Goal: Transaction & Acquisition: Purchase product/service

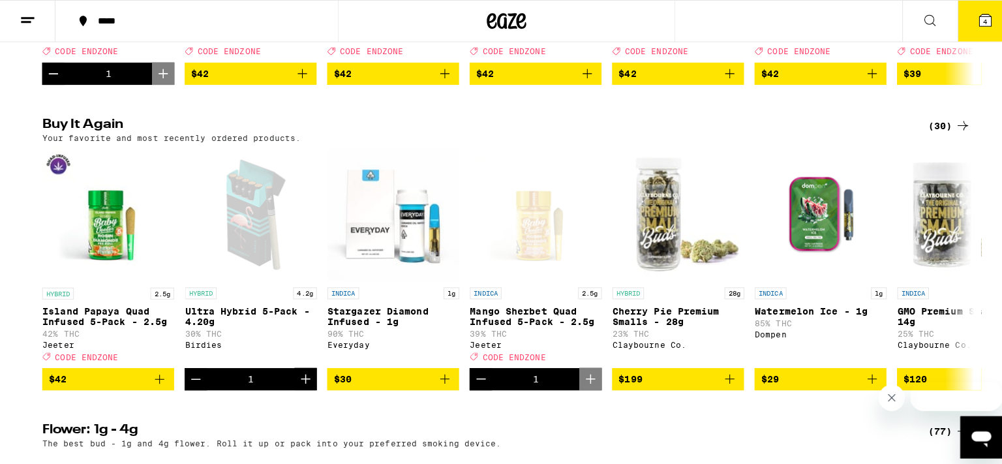
scroll to position [752, 0]
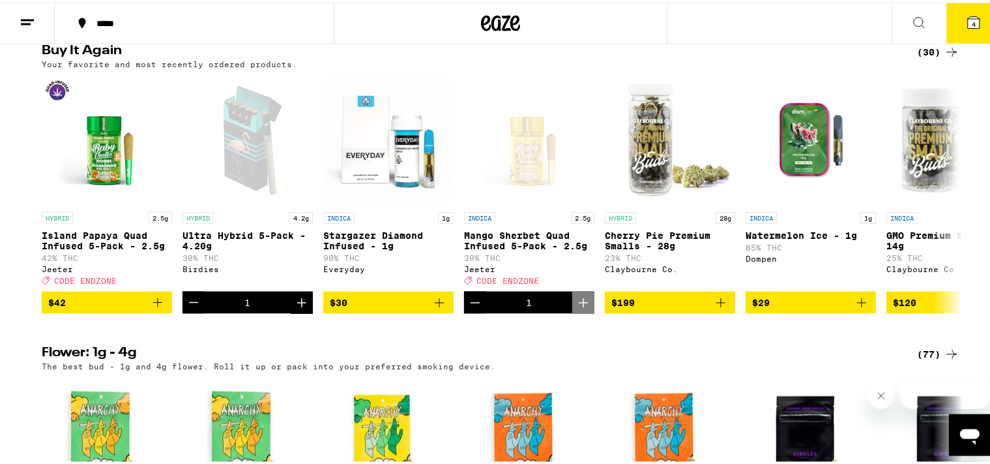
click at [968, 23] on icon at bounding box center [974, 20] width 12 height 12
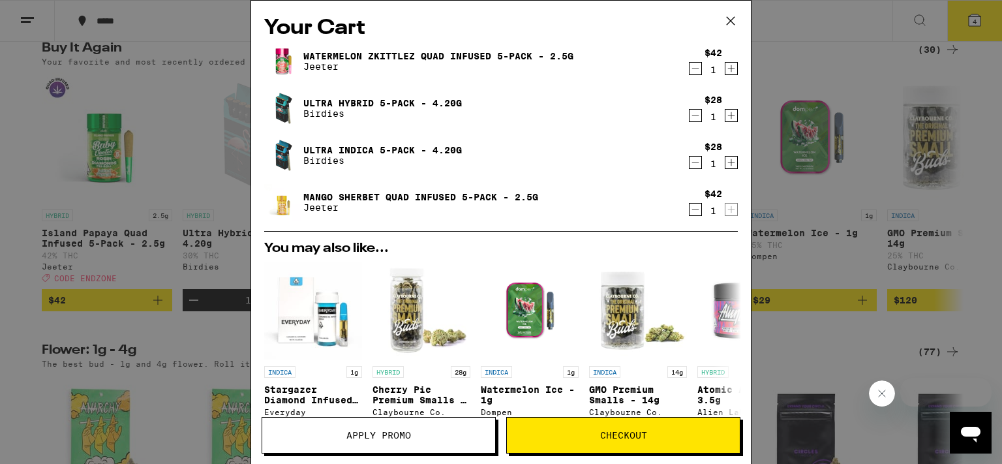
click at [442, 434] on span "Apply Promo" at bounding box center [378, 434] width 233 height 9
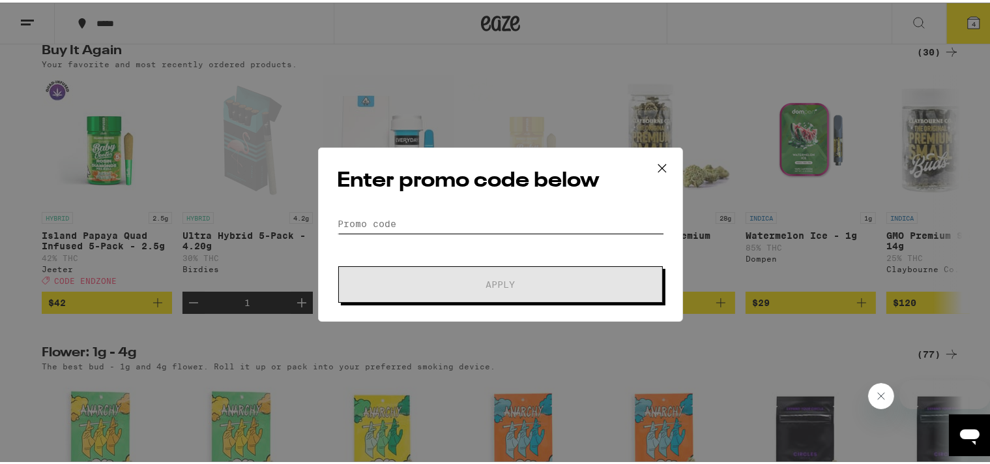
click at [413, 217] on input "Promo Code" at bounding box center [500, 221] width 327 height 20
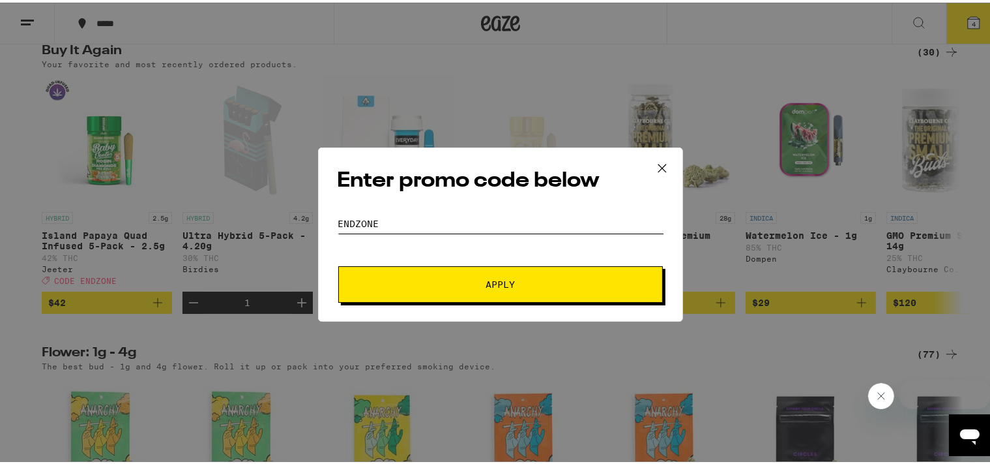
type input "endzone"
click at [447, 278] on span "Apply" at bounding box center [500, 281] width 235 height 9
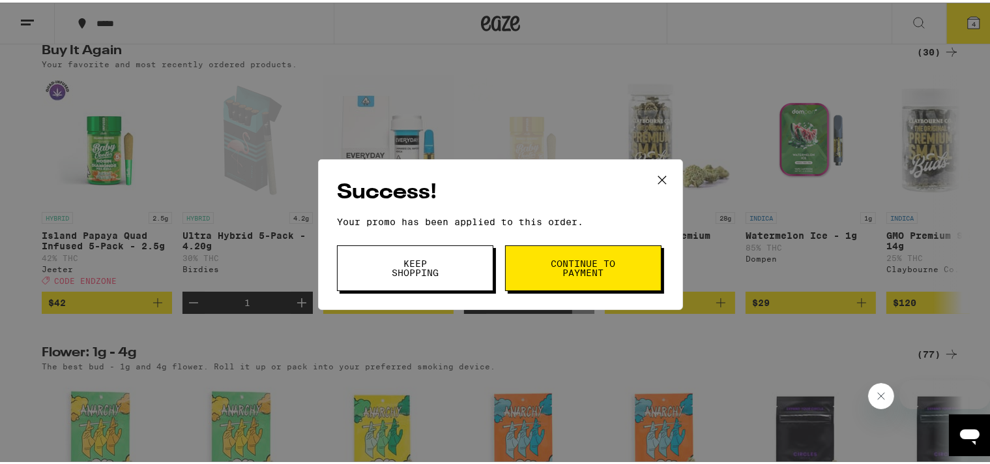
click at [447, 278] on button "Keep Shopping" at bounding box center [415, 266] width 156 height 46
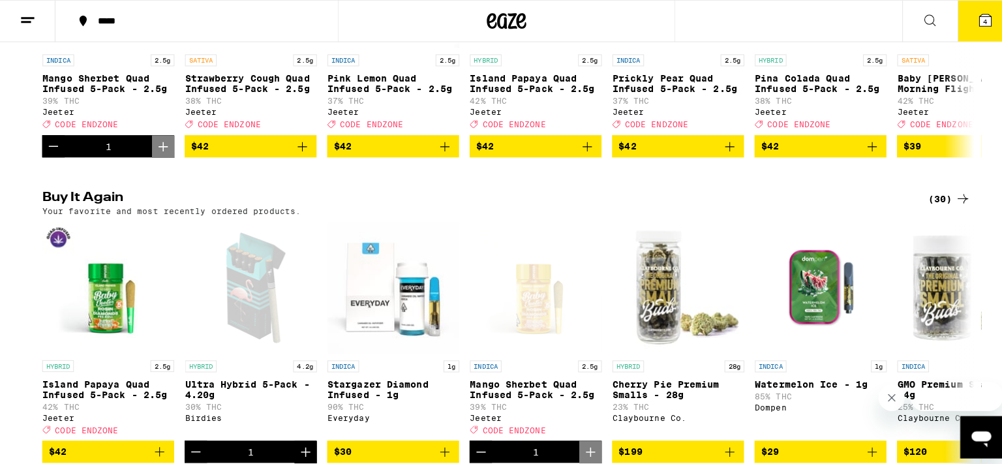
scroll to position [654, 0]
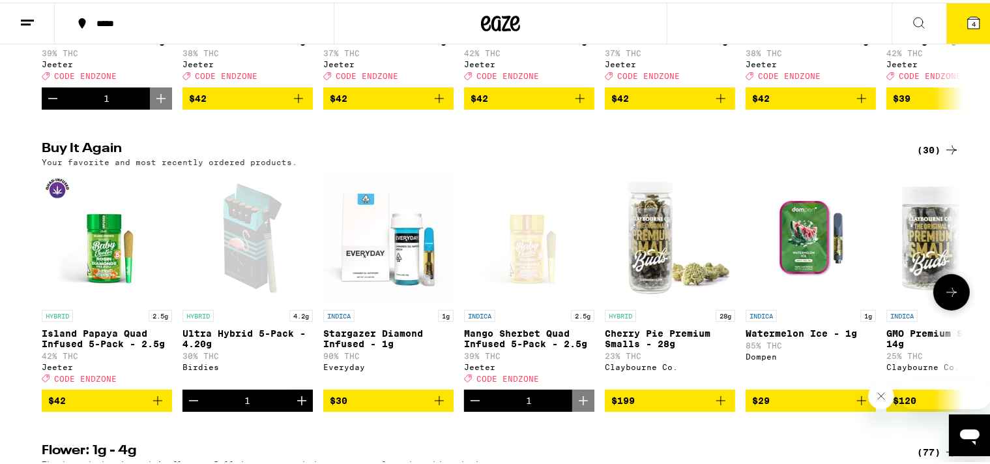
click at [439, 406] on icon "Add to bag" at bounding box center [440, 398] width 16 height 16
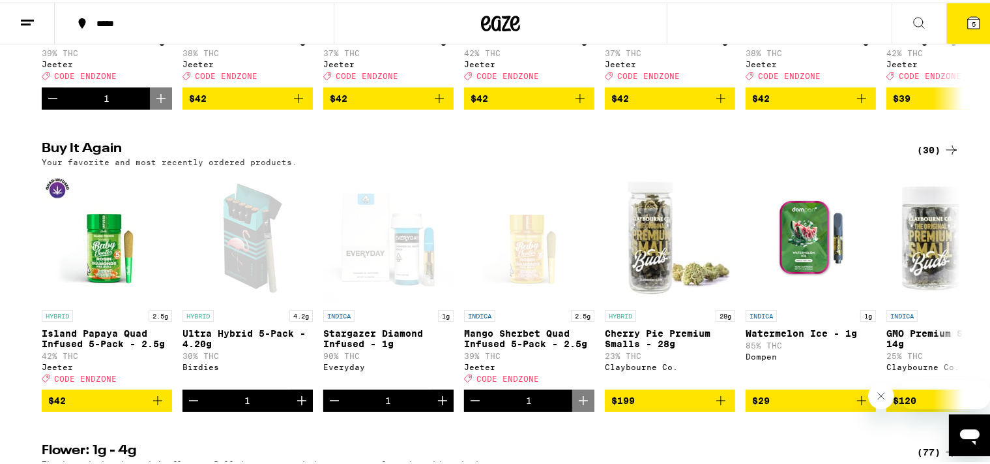
click at [969, 22] on icon at bounding box center [974, 20] width 12 height 12
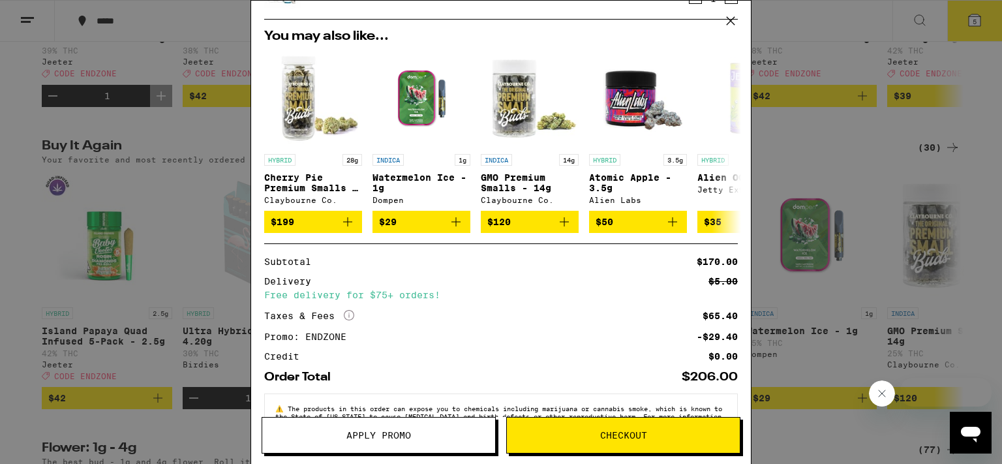
scroll to position [314, 0]
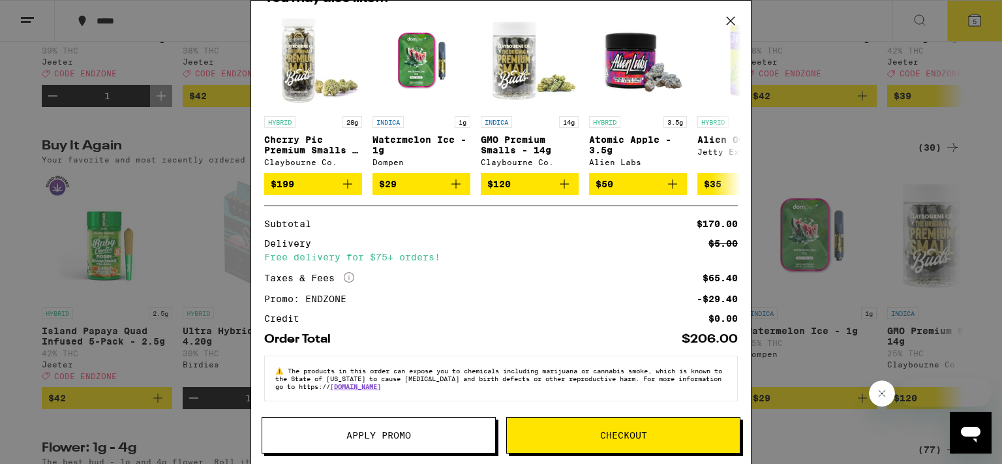
click at [732, 25] on icon at bounding box center [730, 21] width 20 height 20
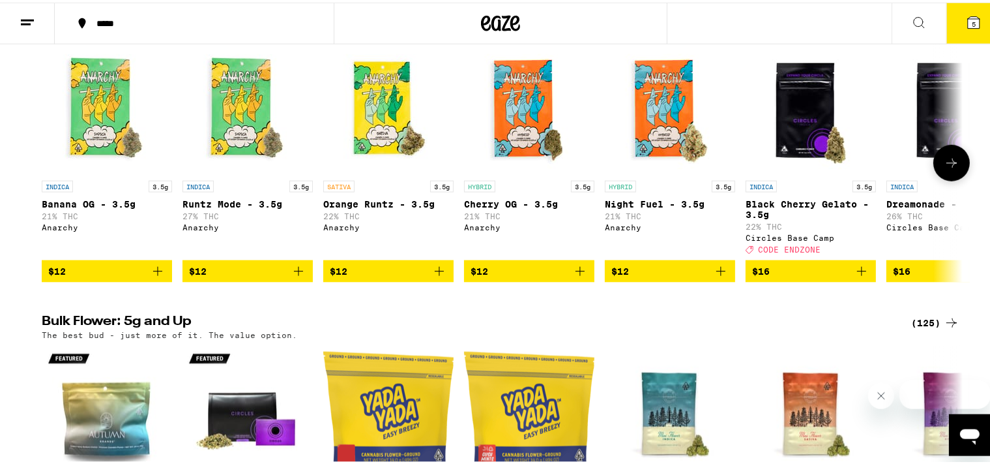
scroll to position [1076, 0]
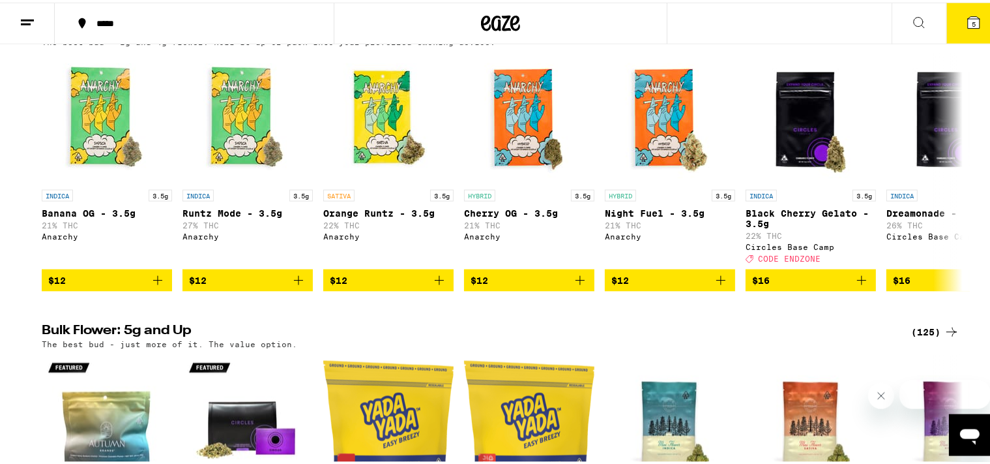
click at [927, 35] on div "(77)" at bounding box center [938, 28] width 42 height 16
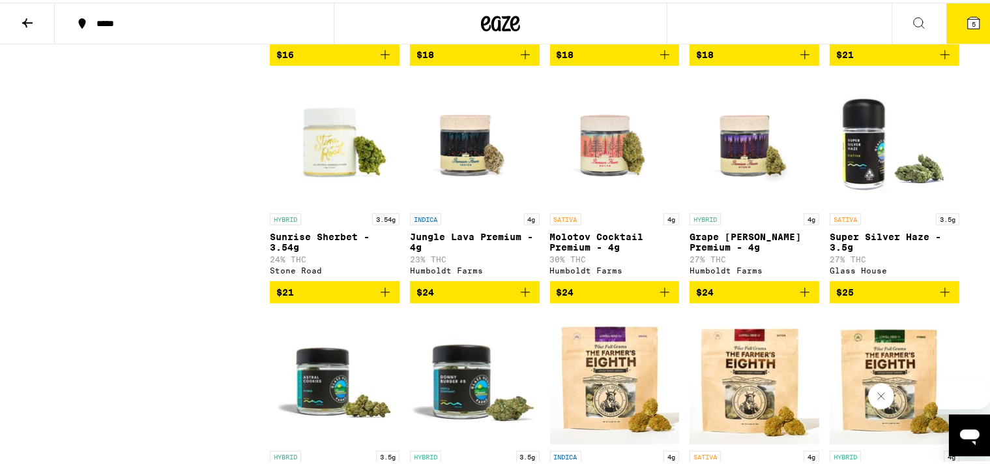
scroll to position [803, 0]
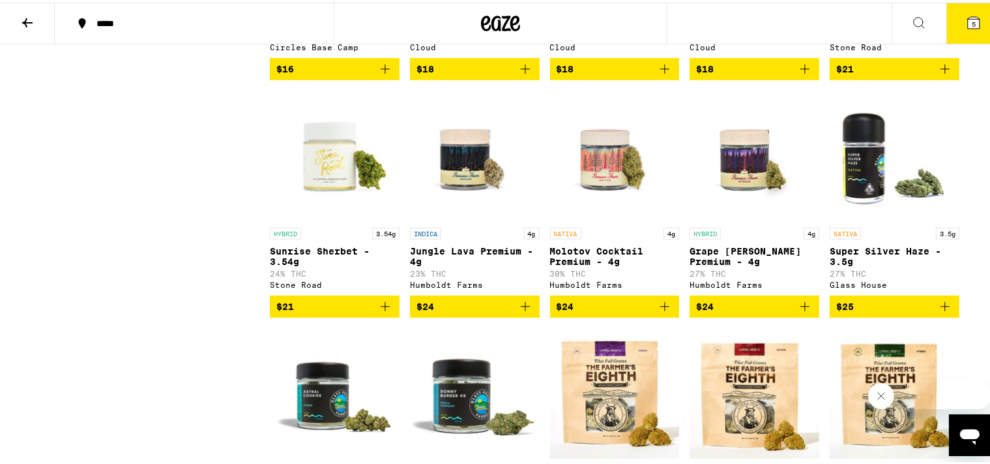
click at [23, 14] on icon at bounding box center [28, 20] width 16 height 16
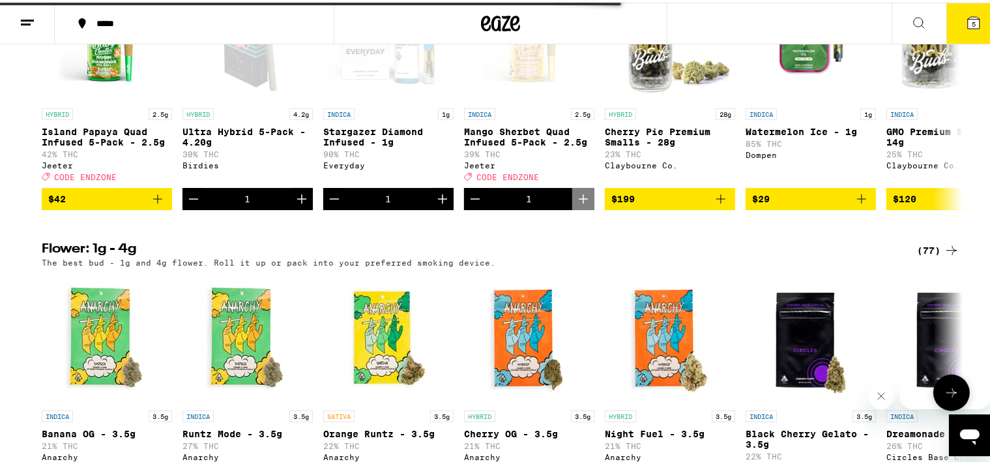
scroll to position [1077, 0]
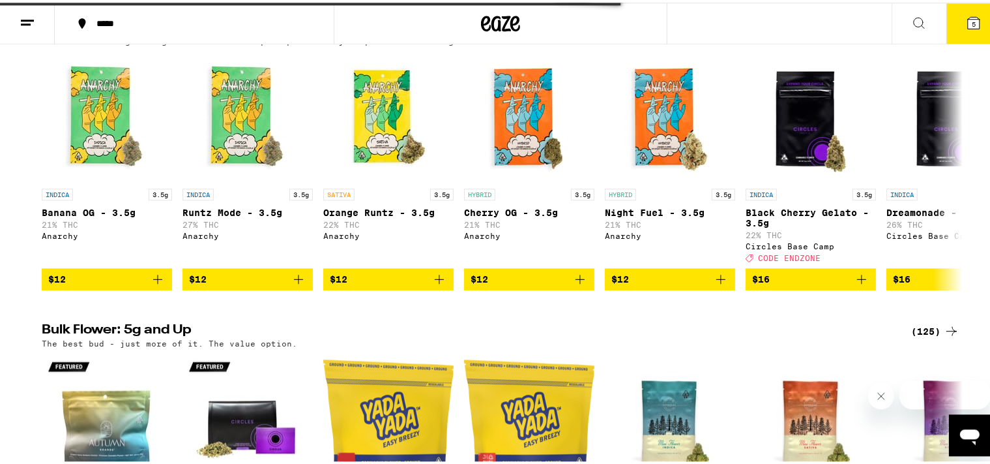
click at [923, 336] on div "(125)" at bounding box center [936, 328] width 48 height 16
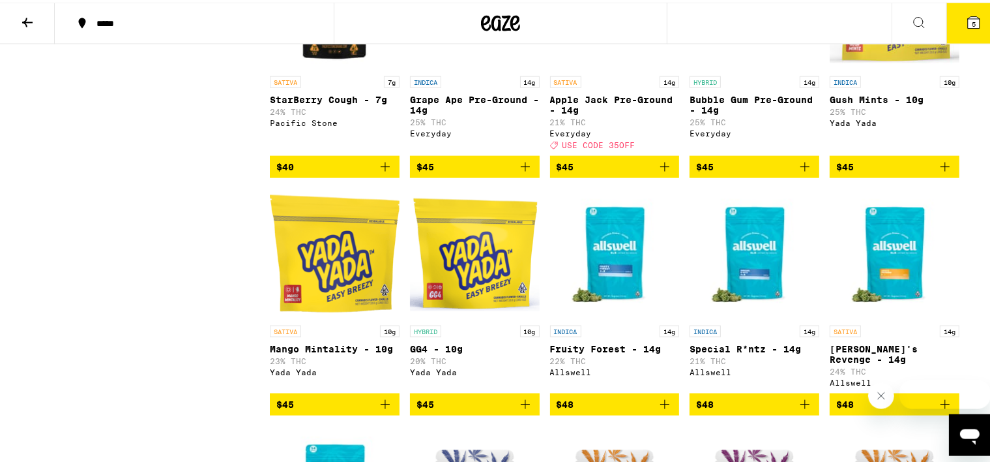
scroll to position [1648, 0]
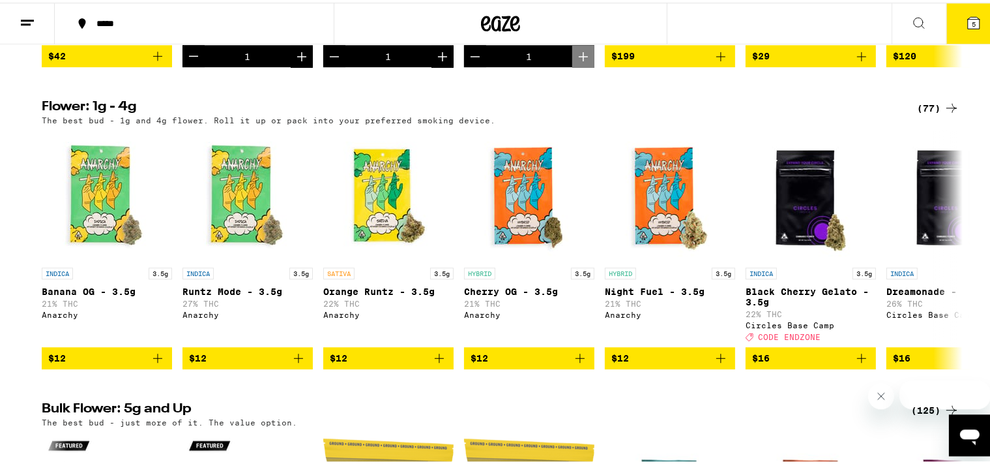
scroll to position [998, 0]
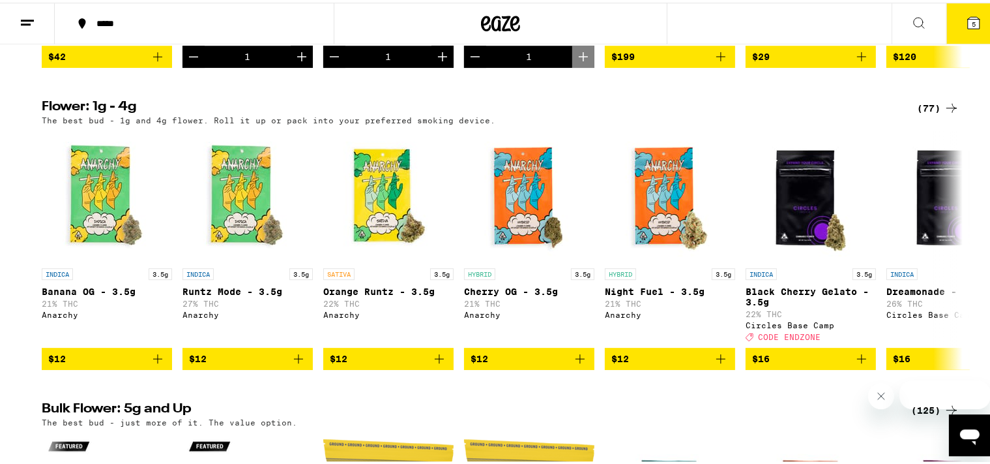
click at [944, 113] on icon at bounding box center [952, 106] width 16 height 16
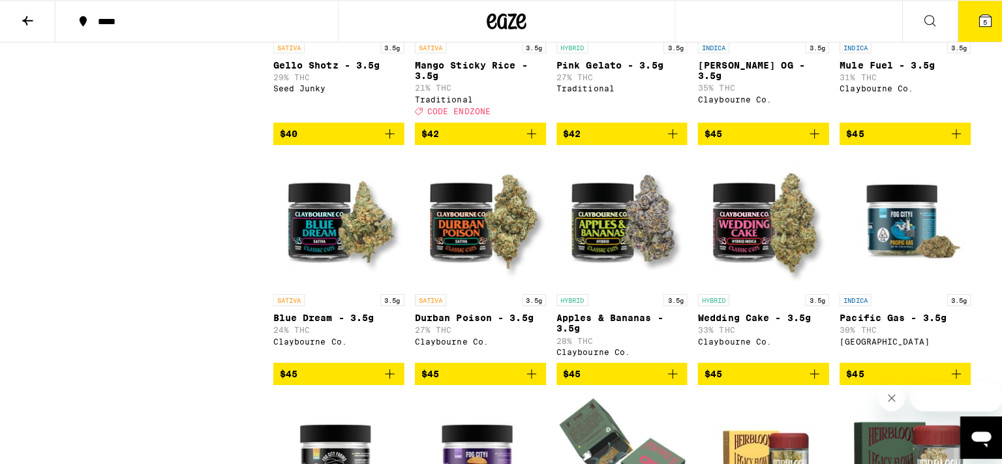
scroll to position [1703, 0]
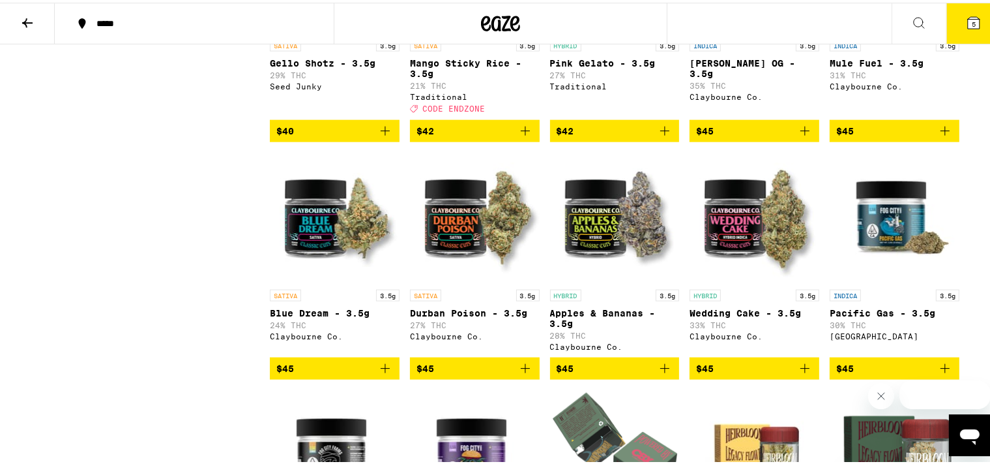
click at [745, 259] on img "Open page for Wedding Cake - 3.5g from Claybourne Co." at bounding box center [755, 215] width 130 height 130
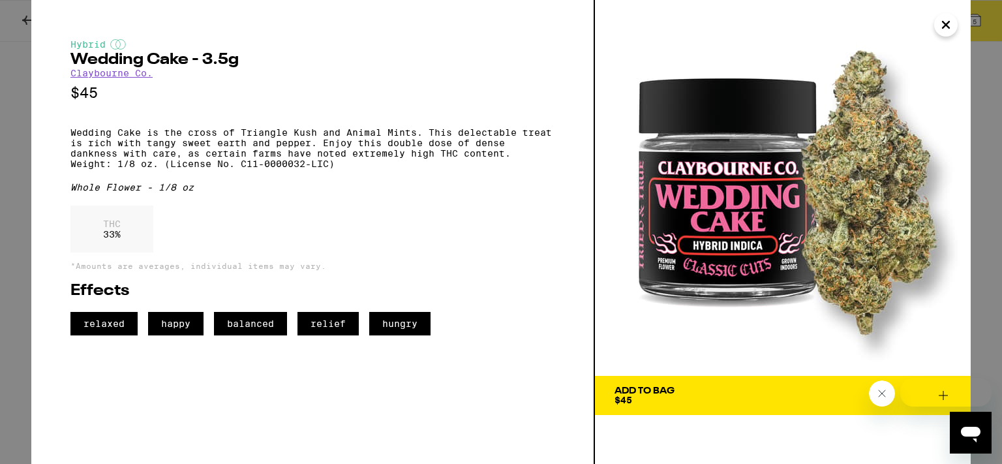
click at [945, 398] on button "Hi. Need any help?" at bounding box center [950, 392] width 102 height 29
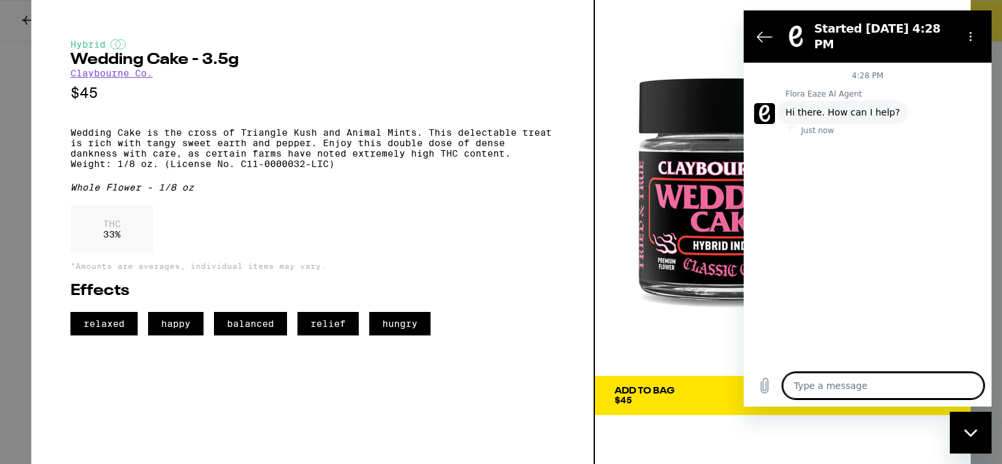
type textarea "x"
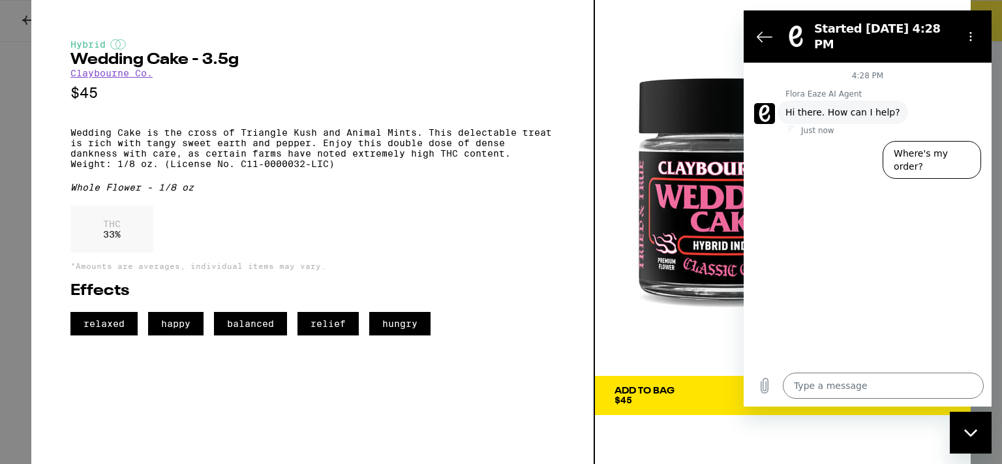
click at [702, 33] on img at bounding box center [783, 188] width 376 height 376
click at [760, 30] on icon "Back to the conversation list" at bounding box center [764, 37] width 16 height 16
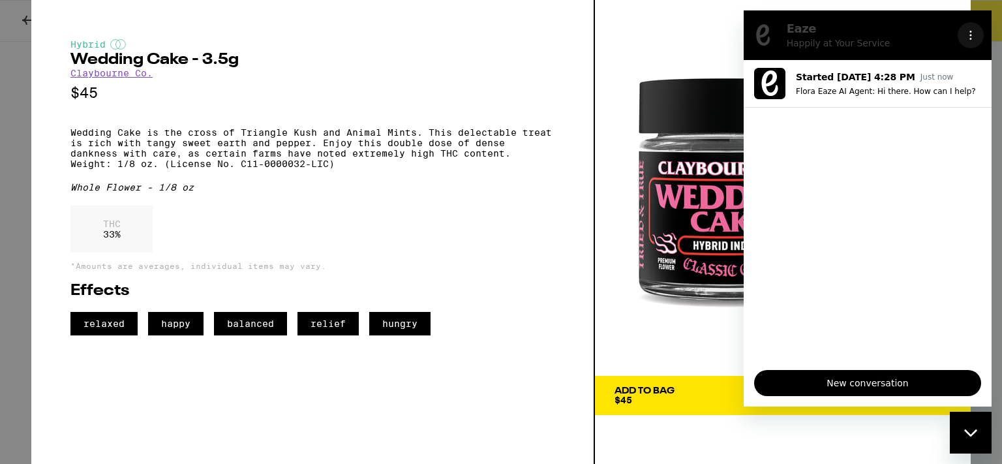
click at [970, 41] on button "Options menu" at bounding box center [970, 35] width 26 height 26
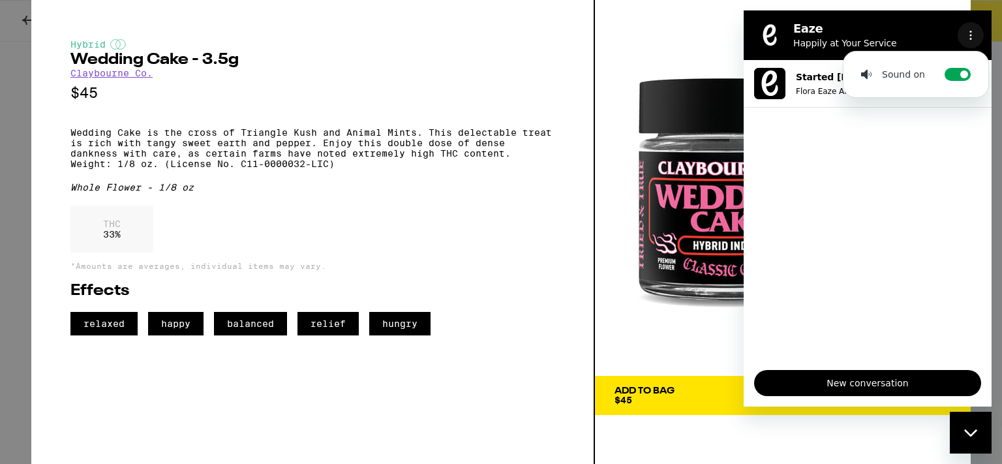
click at [970, 41] on button "Options menu" at bounding box center [970, 35] width 26 height 26
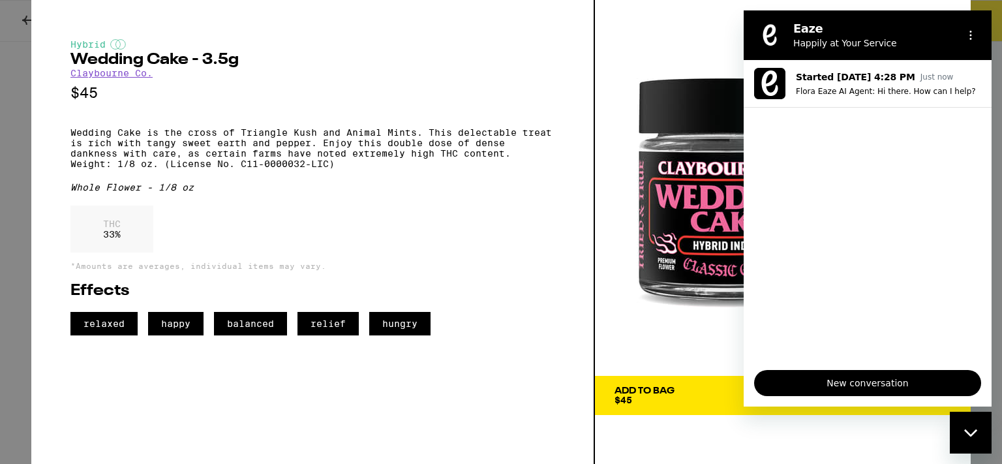
click at [966, 436] on icon "Close messaging window" at bounding box center [971, 432] width 14 height 8
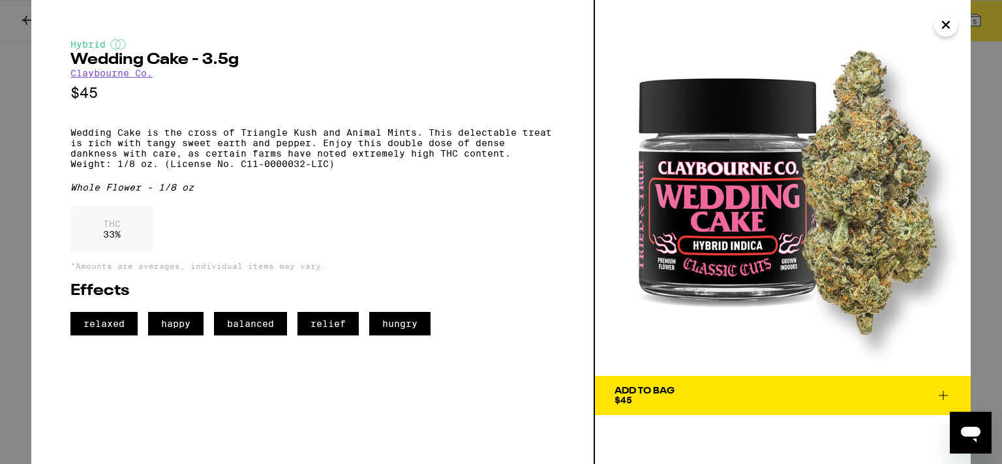
click at [524, 383] on div "Hybrid Wedding Cake - 3.5g [PERSON_NAME] Co. $45 Wedding Cake is the cross of T…" at bounding box center [312, 232] width 563 height 464
click at [945, 389] on icon at bounding box center [943, 395] width 16 height 16
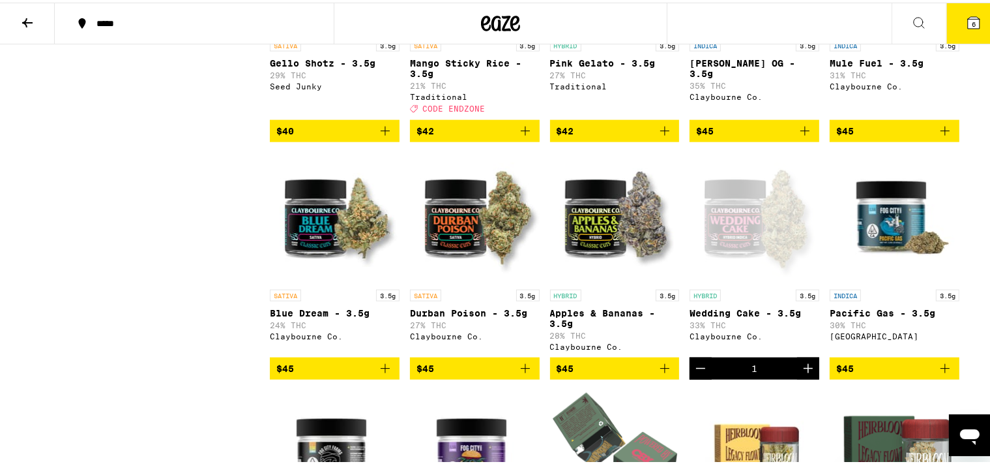
click at [971, 23] on icon at bounding box center [974, 20] width 16 height 16
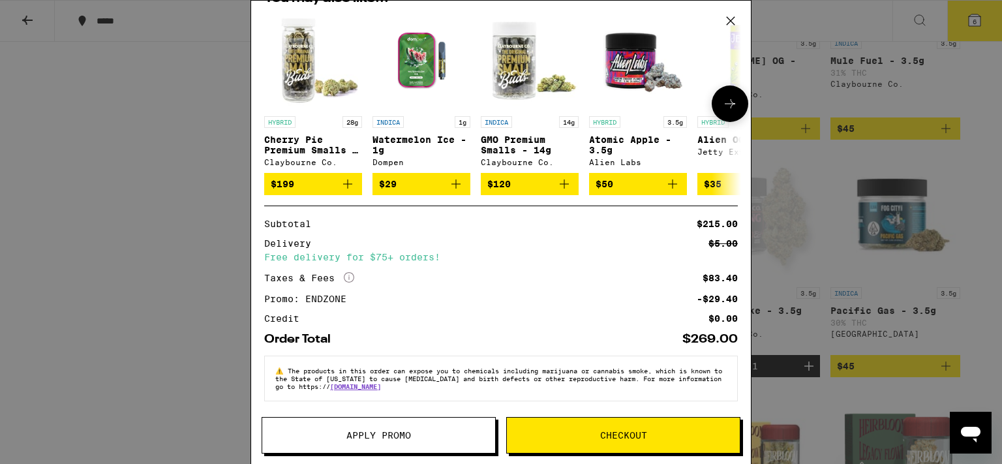
scroll to position [361, 0]
click at [583, 430] on button "Checkout" at bounding box center [623, 435] width 234 height 37
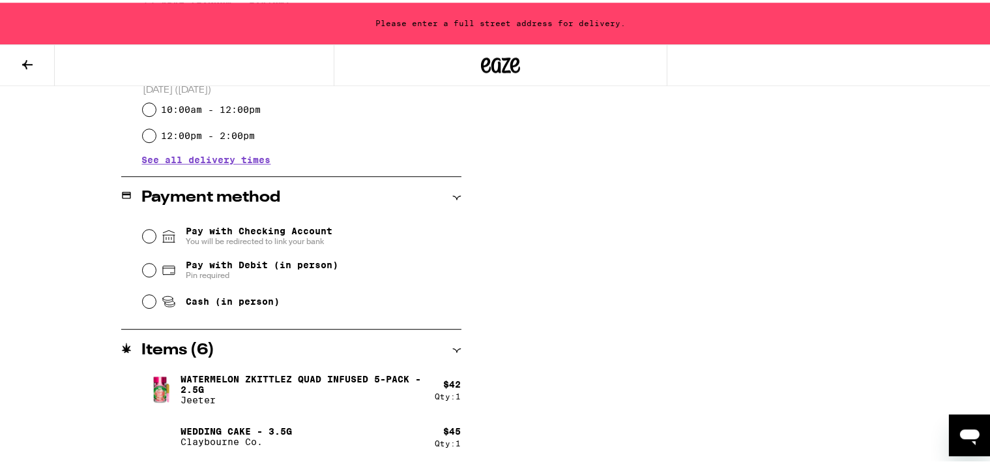
scroll to position [471, 0]
click at [143, 299] on input "Cash (in person)" at bounding box center [149, 297] width 13 height 13
radio input "true"
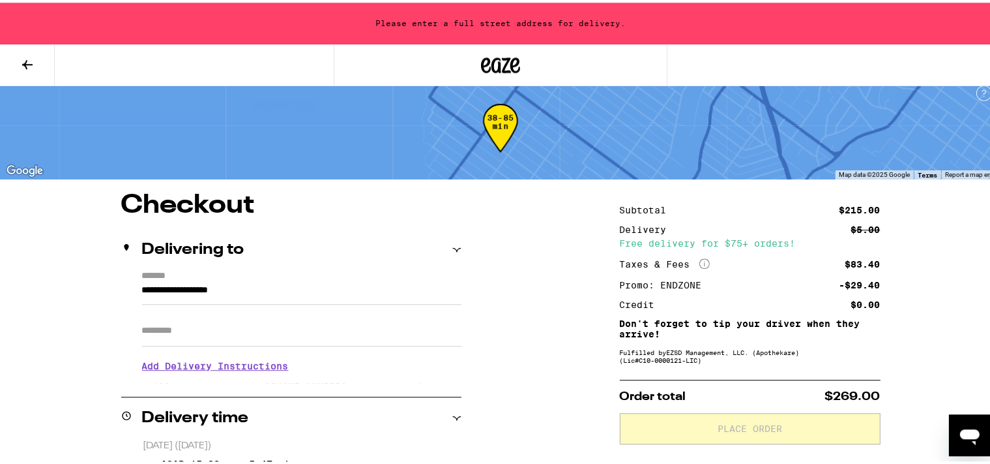
scroll to position [25, 0]
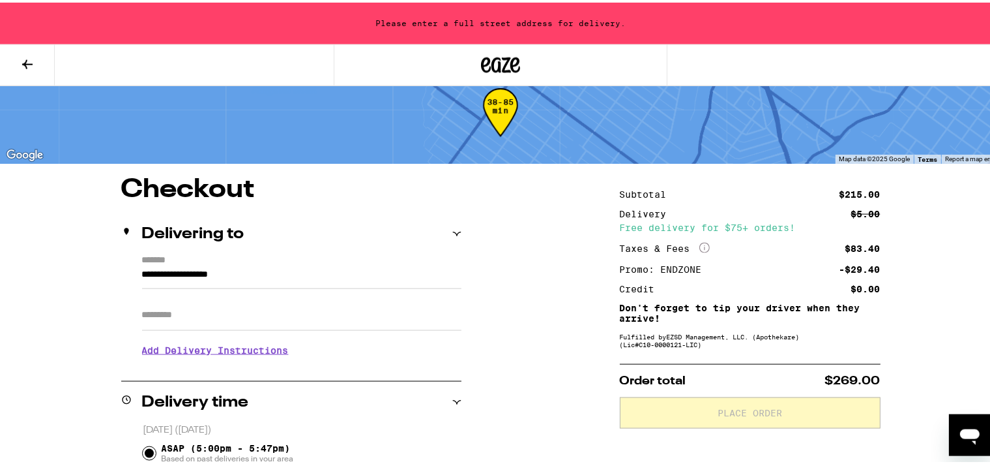
click at [257, 318] on input "Apt/Suite" at bounding box center [301, 312] width 319 height 31
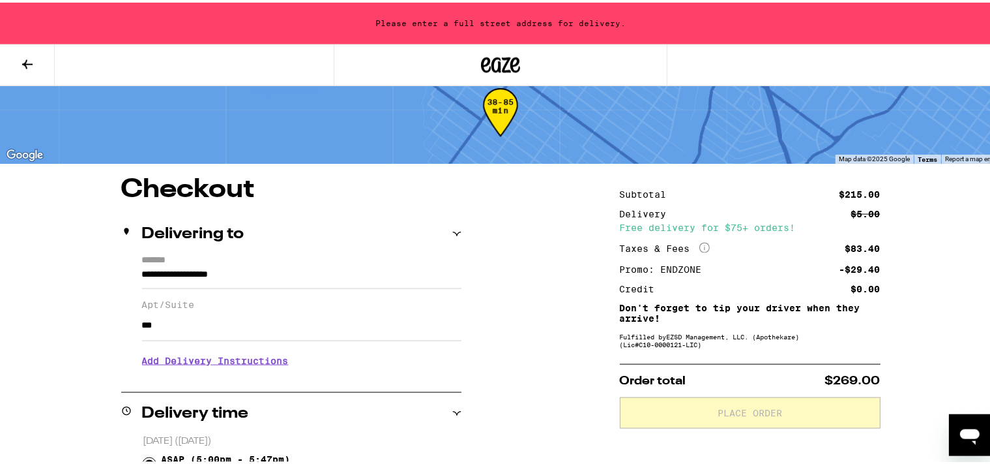
type input "***"
click at [142, 274] on input "**********" at bounding box center [301, 275] width 319 height 22
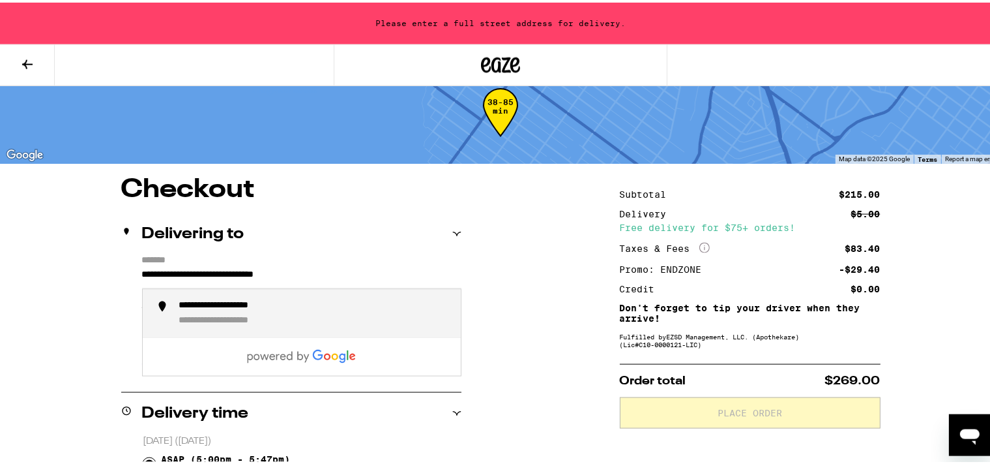
click at [205, 313] on div "**********" at bounding box center [314, 310] width 271 height 27
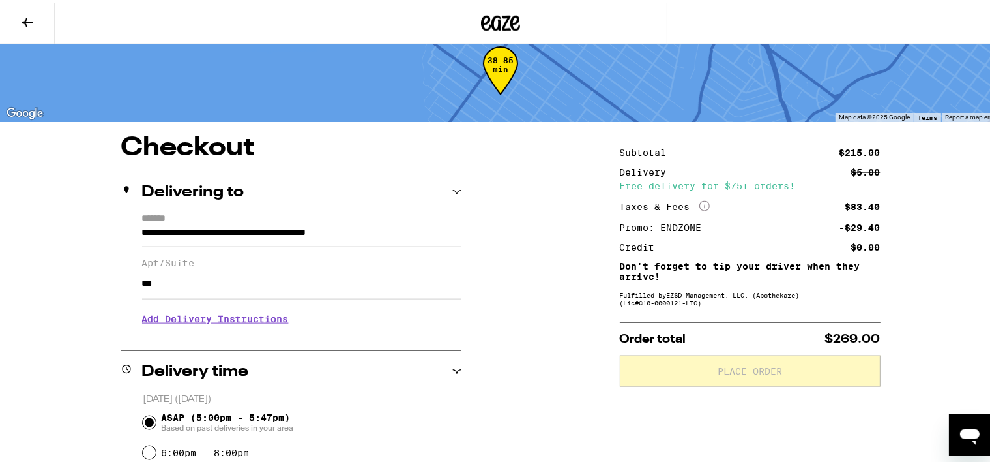
type input "**********"
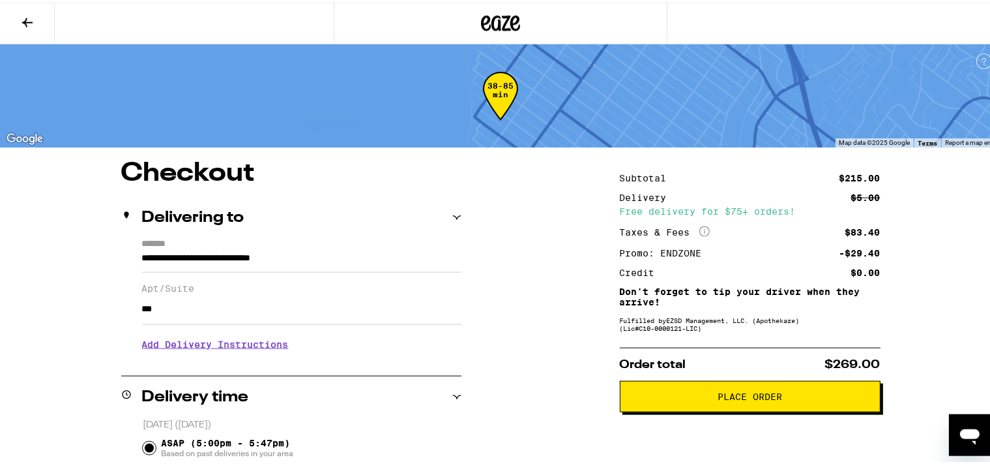
click at [659, 394] on span "Place Order" at bounding box center [750, 393] width 239 height 9
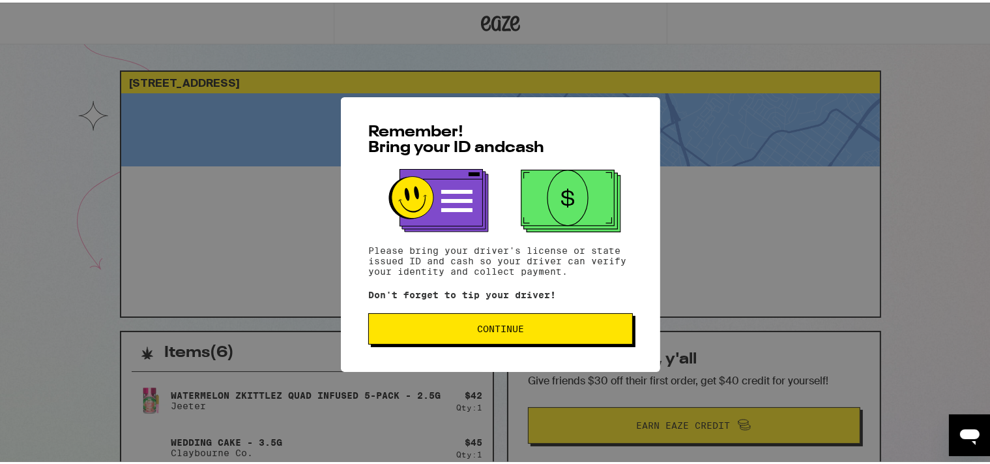
click at [541, 333] on button "Continue" at bounding box center [500, 325] width 265 height 31
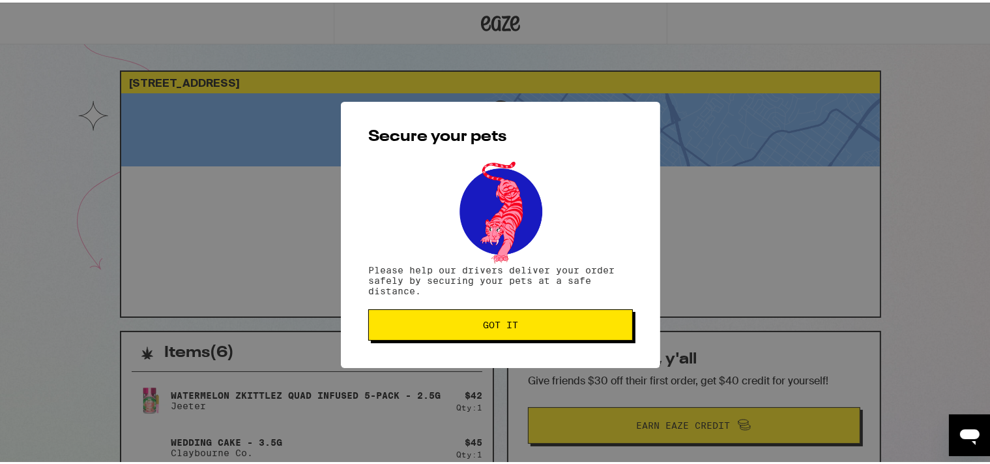
click at [541, 333] on button "Got it" at bounding box center [500, 321] width 265 height 31
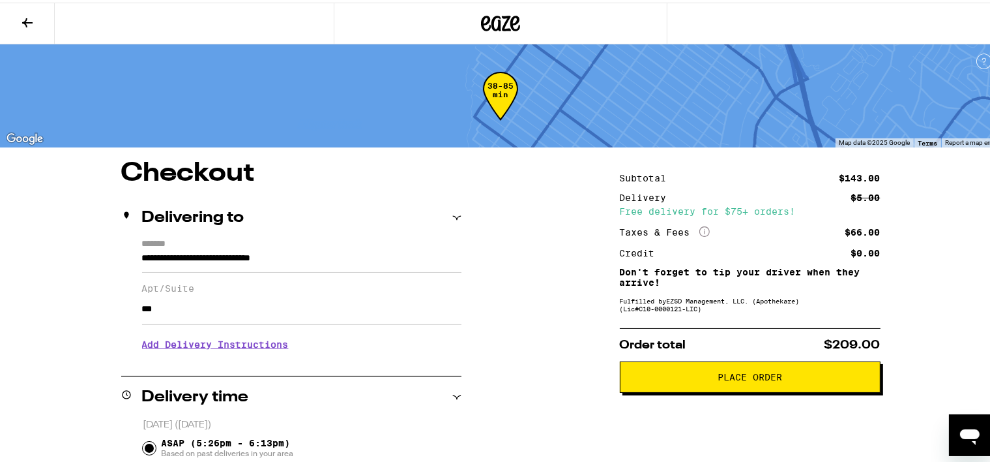
click at [25, 13] on icon at bounding box center [28, 20] width 16 height 16
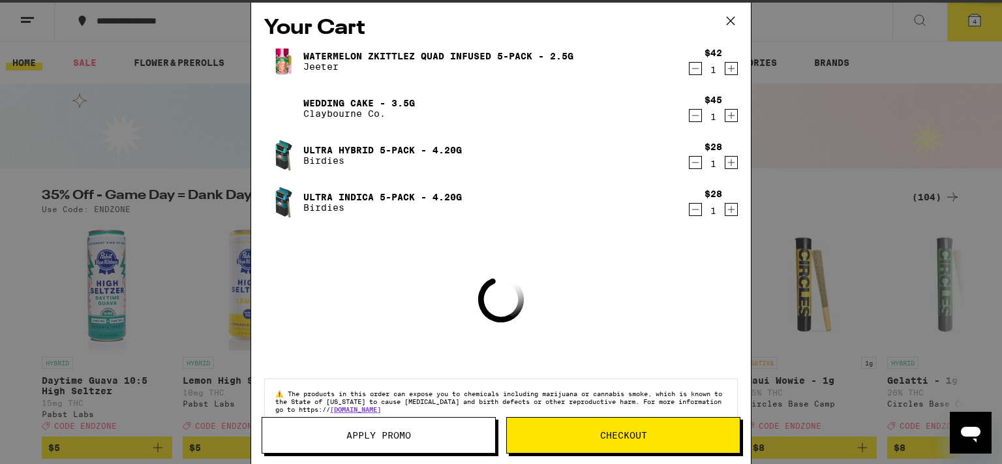
click at [689, 71] on icon "Decrement" at bounding box center [695, 69] width 12 height 16
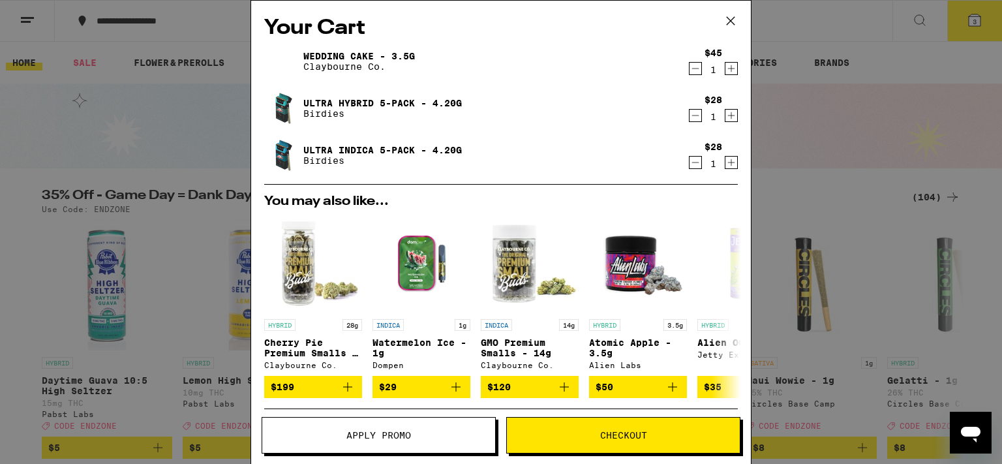
click at [689, 72] on icon "Decrement" at bounding box center [695, 69] width 12 height 16
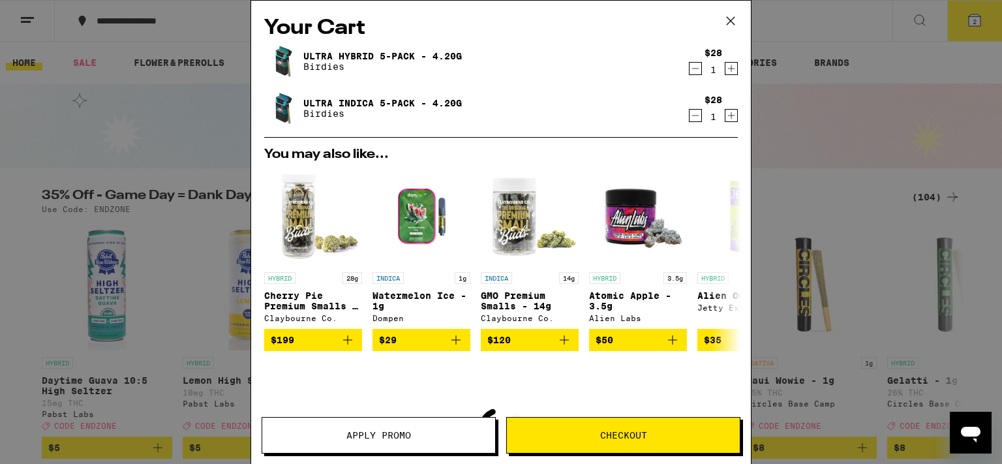
click at [689, 113] on icon "Decrement" at bounding box center [695, 116] width 12 height 16
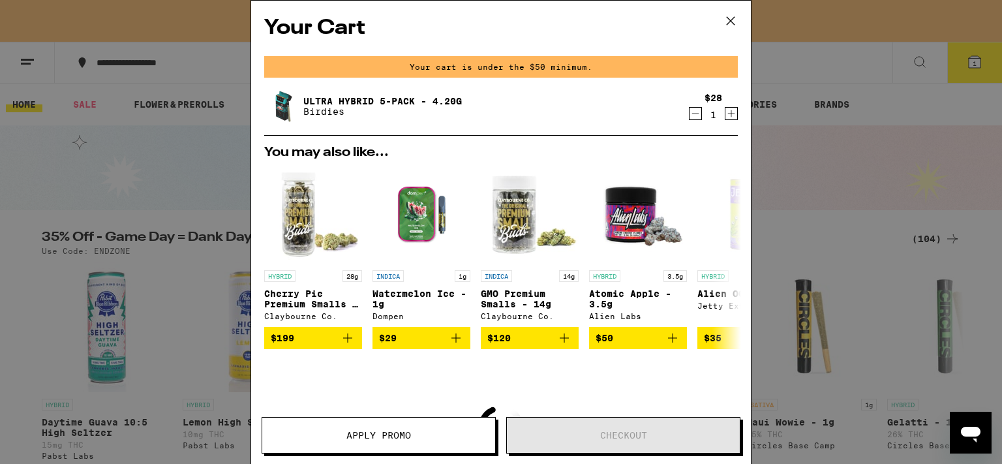
click at [689, 113] on icon "Decrement" at bounding box center [695, 114] width 12 height 16
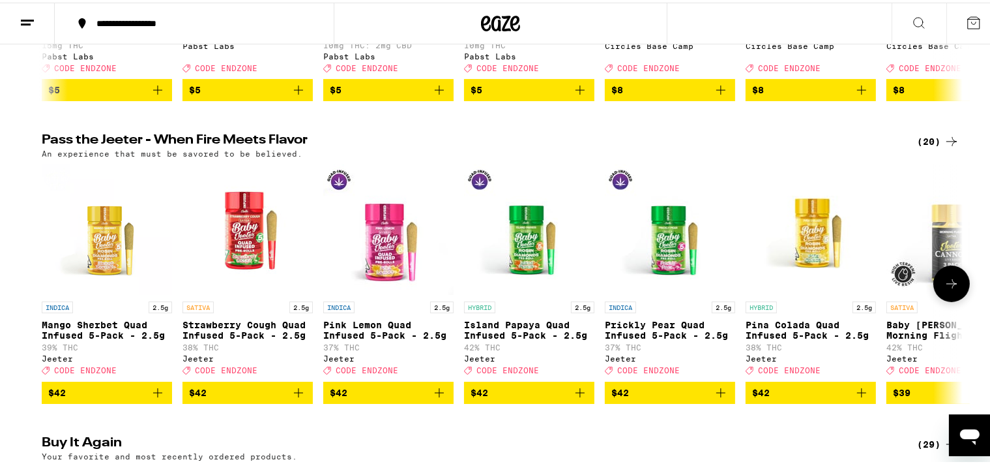
scroll to position [483, 0]
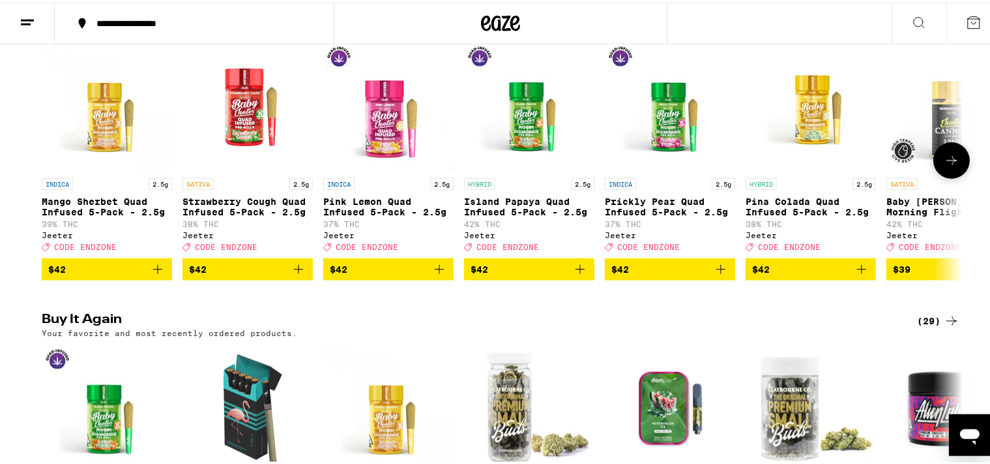
click at [951, 176] on button at bounding box center [952, 158] width 37 height 37
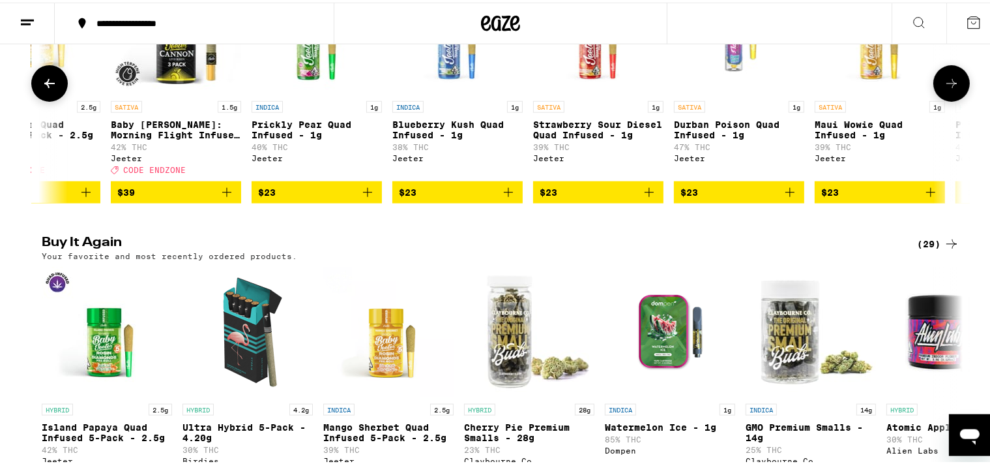
scroll to position [436, 0]
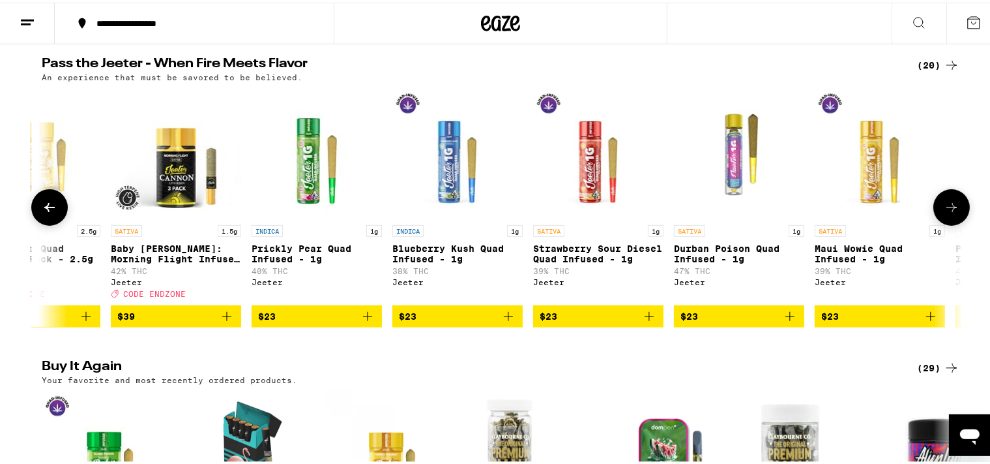
click at [48, 213] on icon at bounding box center [50, 205] width 16 height 16
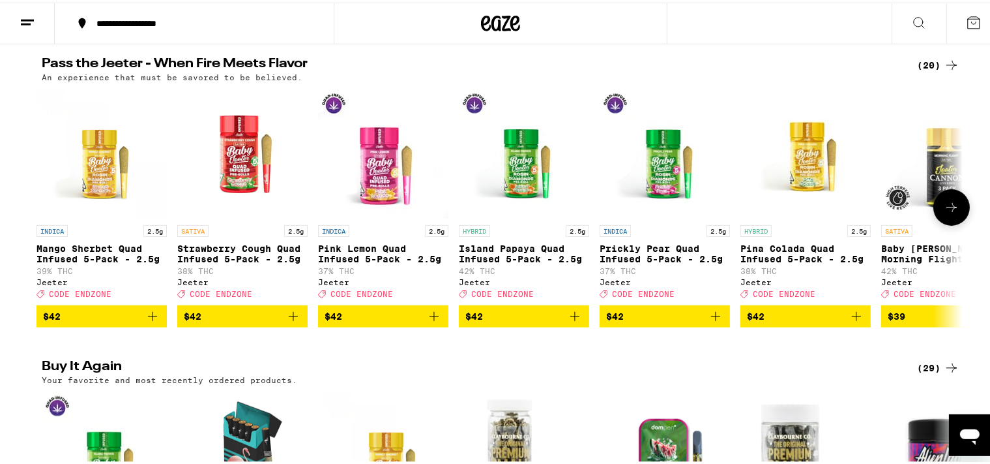
scroll to position [0, 0]
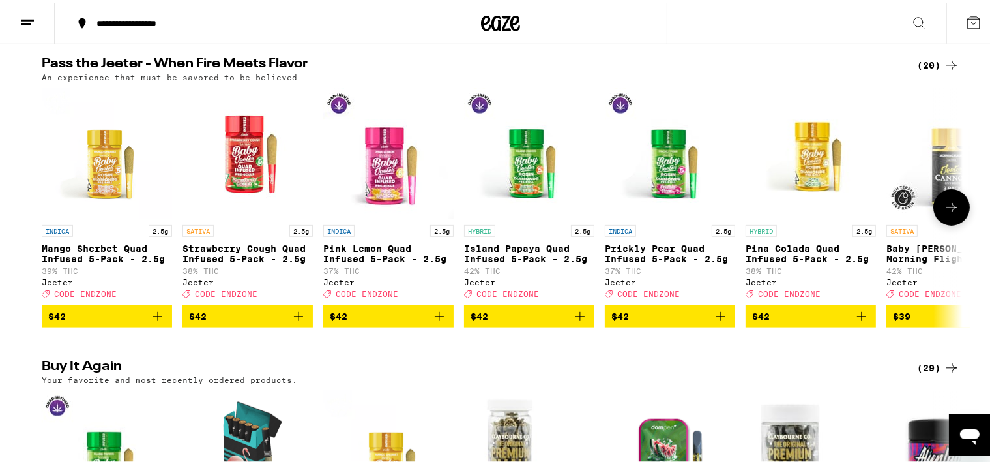
click at [155, 321] on icon "Add to bag" at bounding box center [158, 314] width 16 height 16
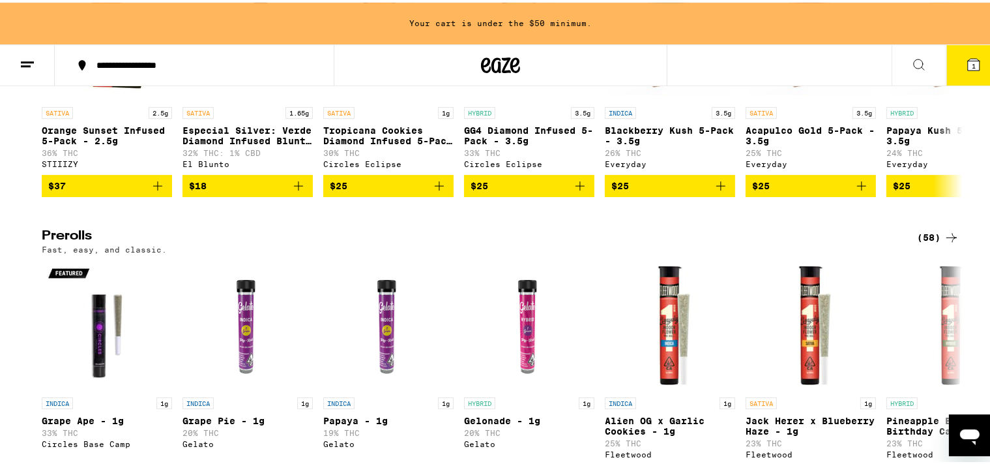
scroll to position [3087, 0]
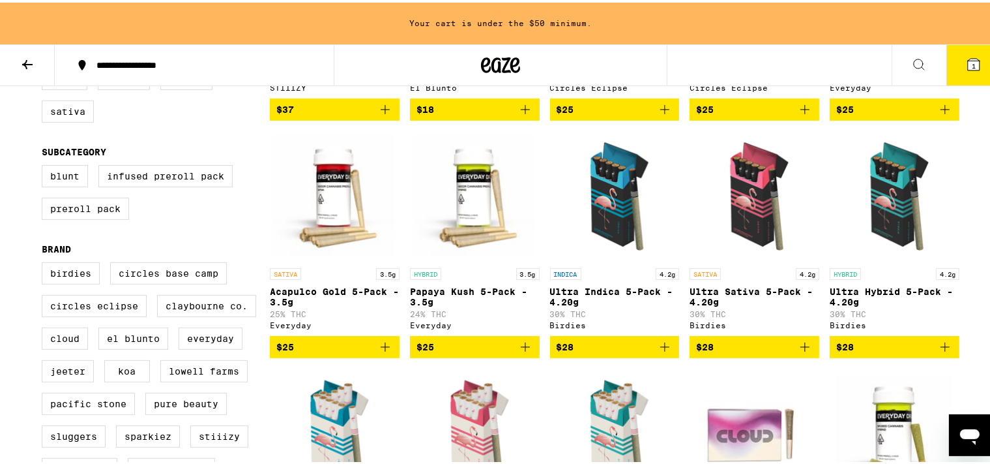
scroll to position [353, 0]
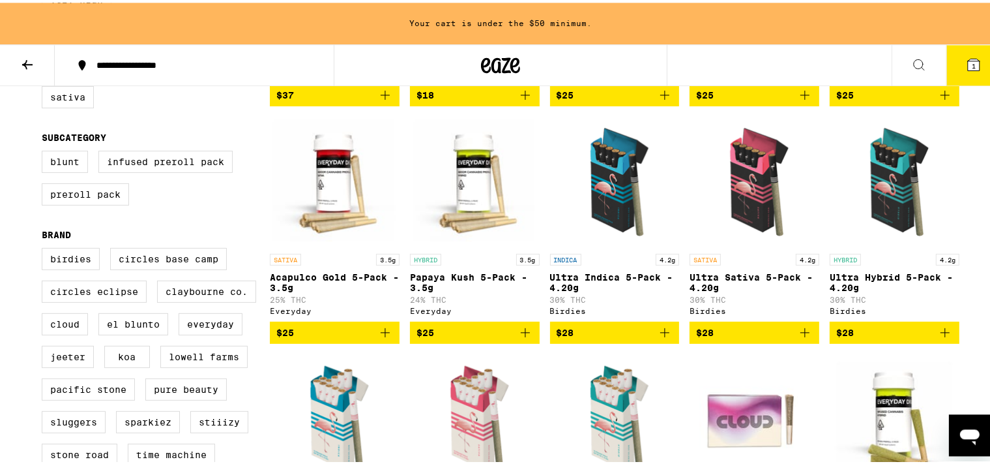
click at [941, 338] on icon "Add to bag" at bounding box center [946, 330] width 16 height 16
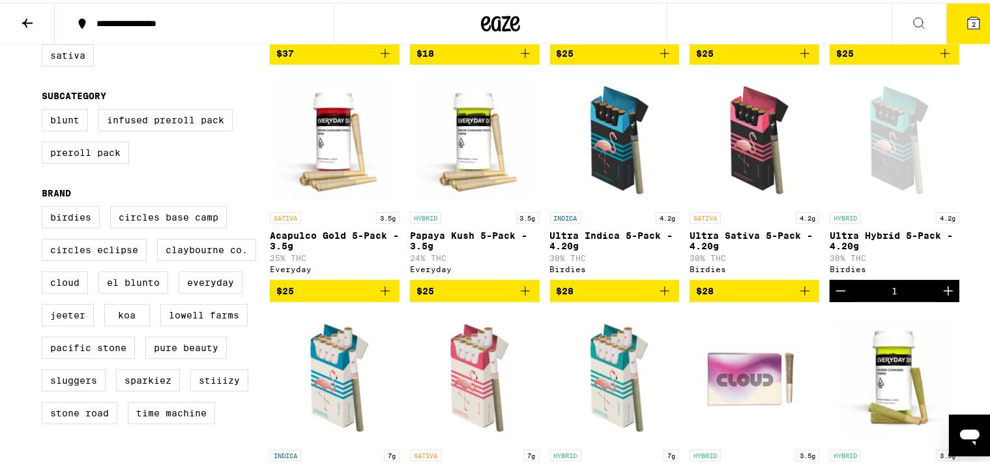
scroll to position [312, 0]
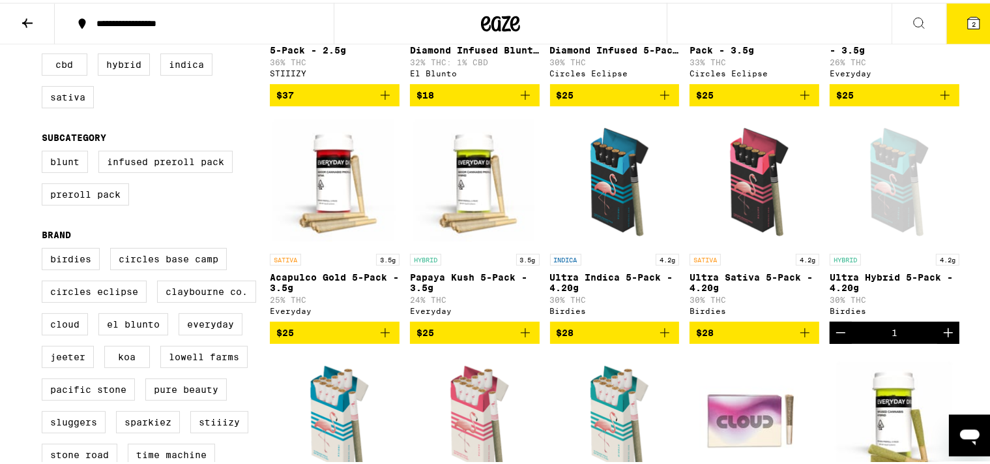
click at [661, 334] on icon "Add to bag" at bounding box center [665, 329] width 9 height 9
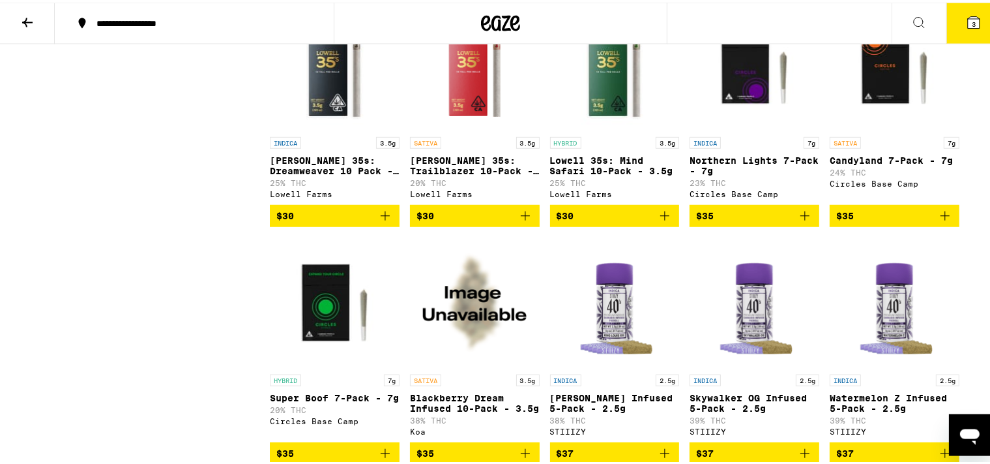
scroll to position [917, 0]
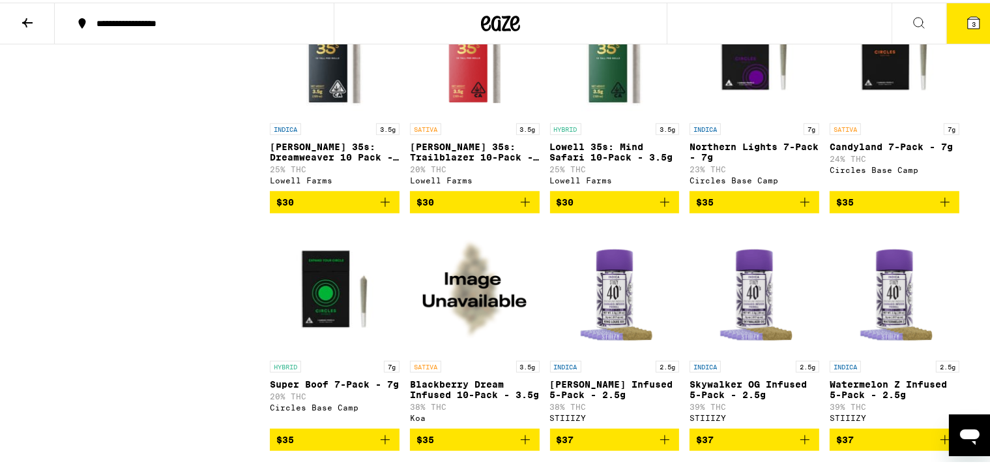
click at [16, 20] on button at bounding box center [27, 21] width 55 height 41
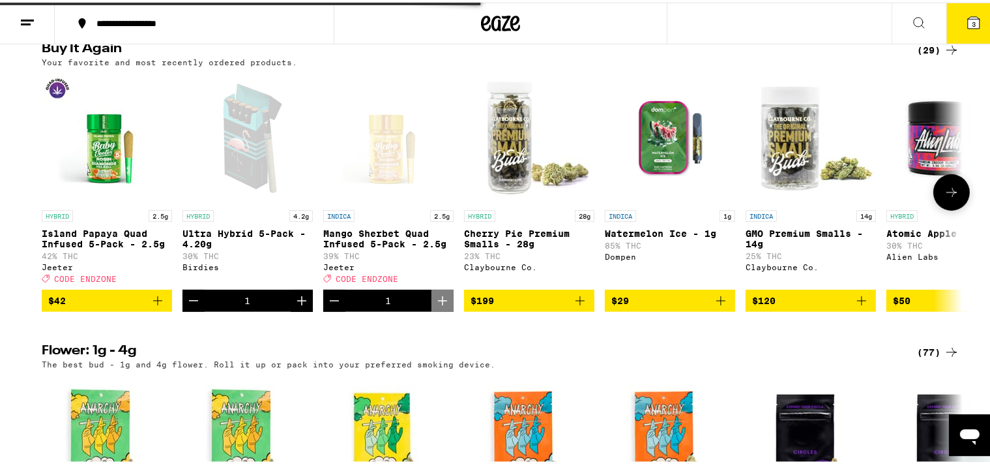
scroll to position [765, 0]
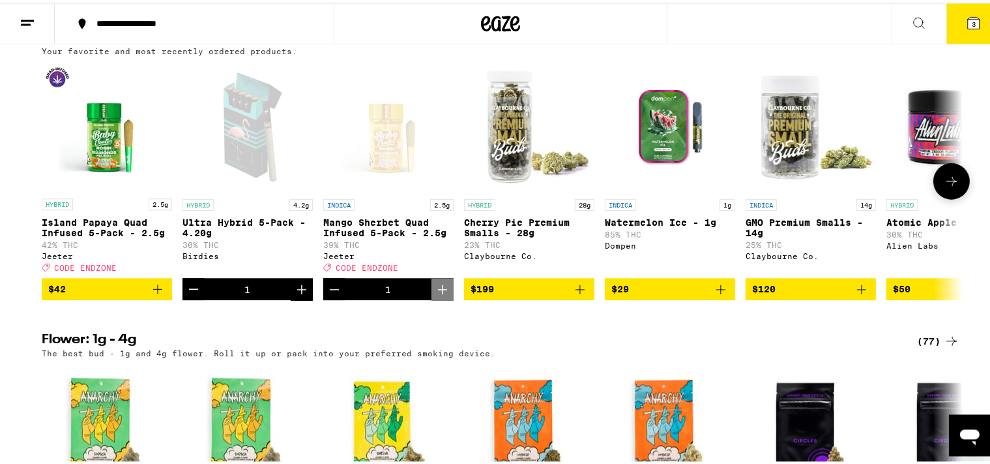
click at [950, 186] on icon at bounding box center [952, 178] width 16 height 16
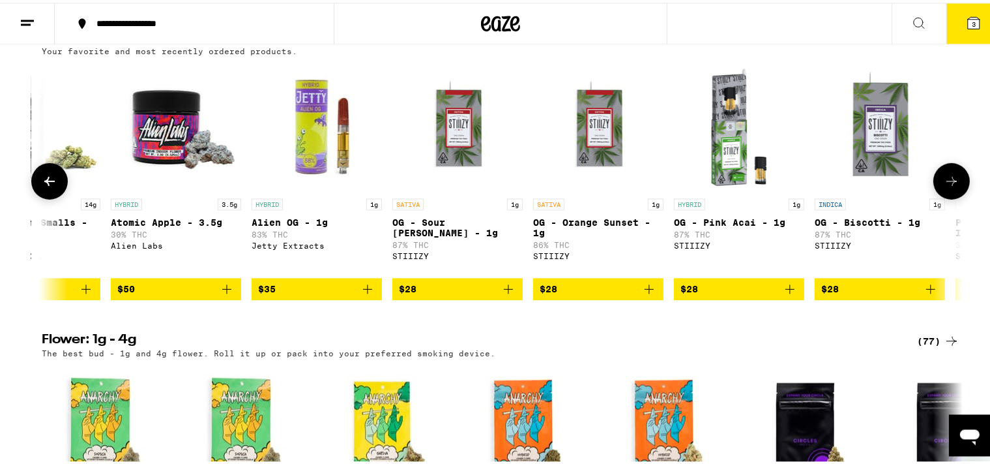
click at [950, 186] on icon at bounding box center [952, 178] width 16 height 16
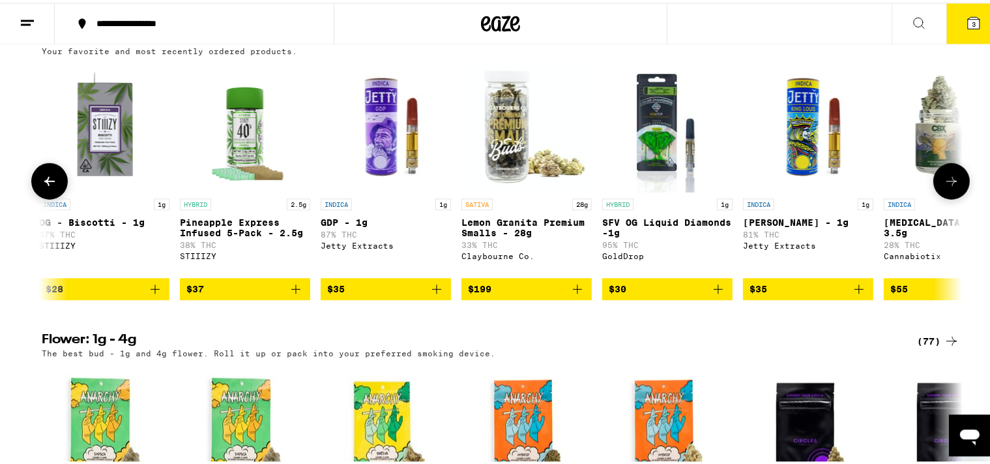
click at [950, 186] on icon at bounding box center [952, 178] width 16 height 16
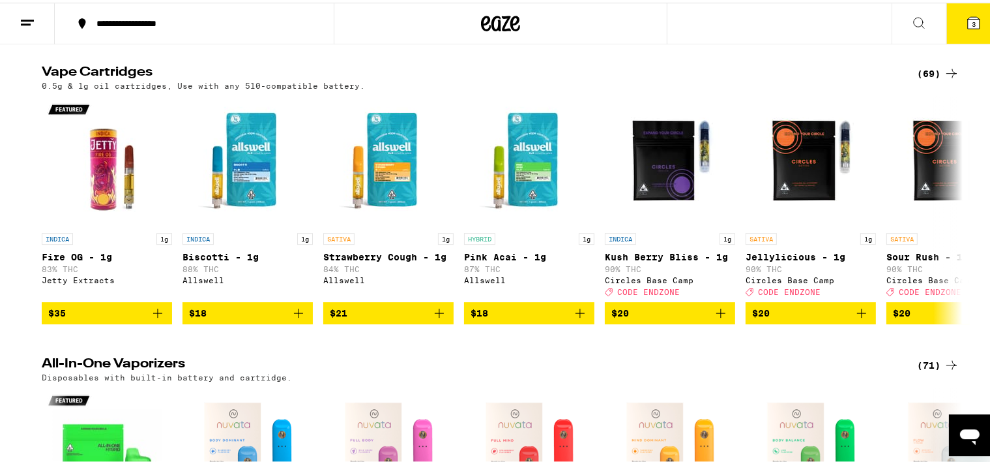
scroll to position [1628, 0]
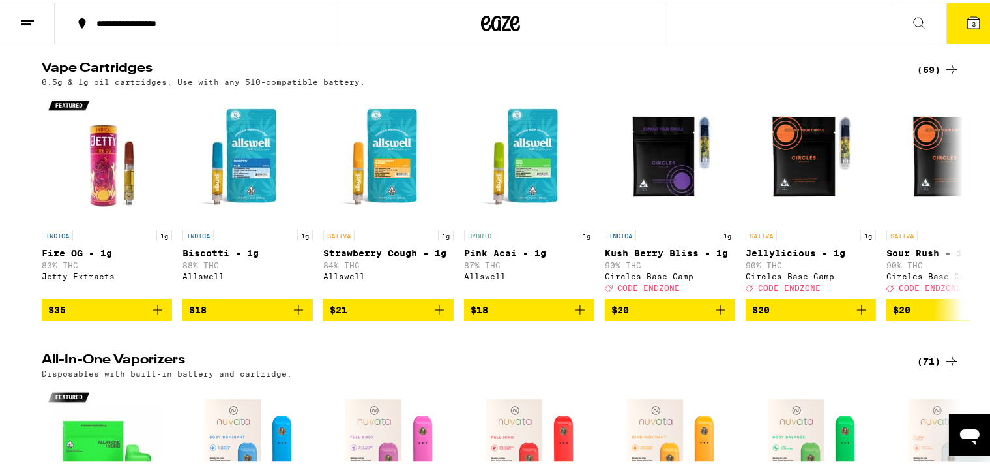
click at [944, 75] on icon at bounding box center [952, 67] width 16 height 16
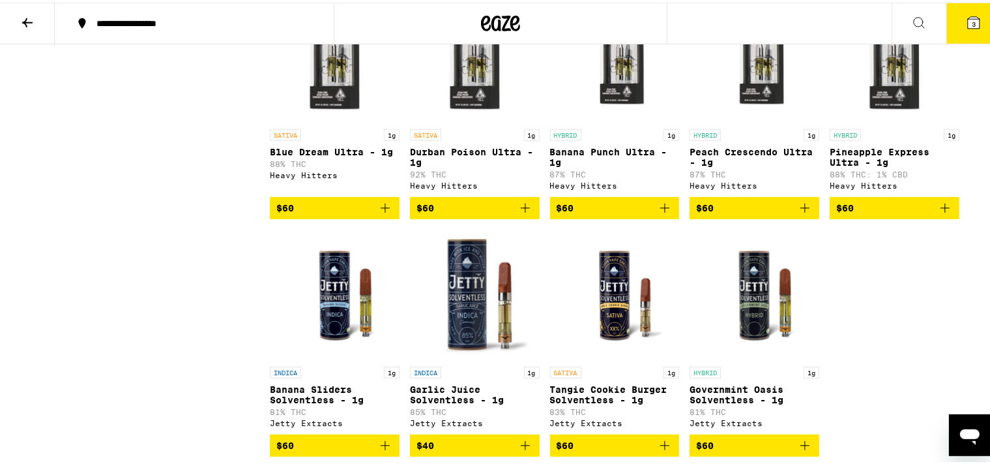
scroll to position [3027, 0]
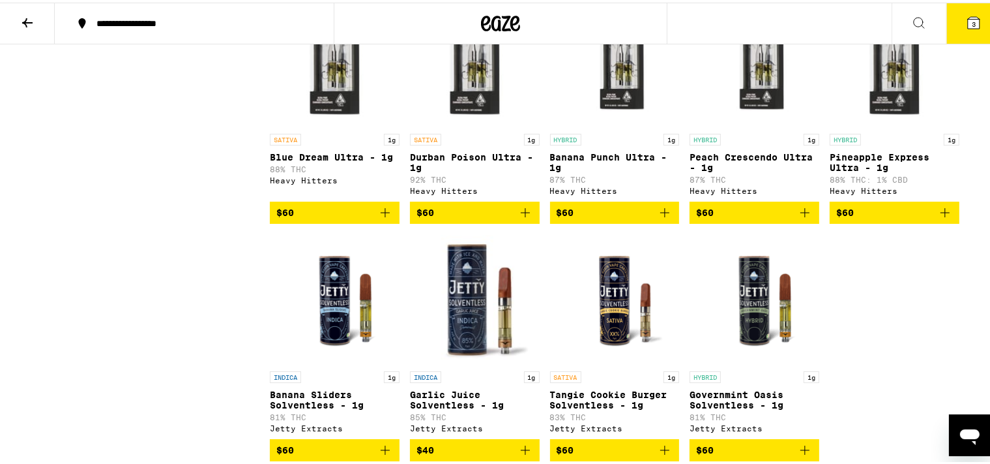
click at [858, 125] on img "Open page for Pineapple Express Ultra - 1g from Heavy Hitters" at bounding box center [895, 59] width 130 height 130
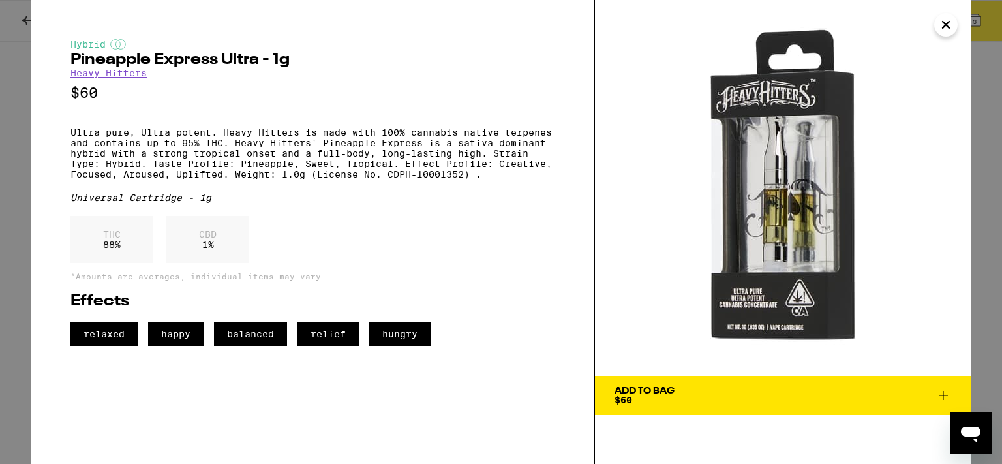
click at [943, 28] on icon "Close" at bounding box center [945, 25] width 7 height 7
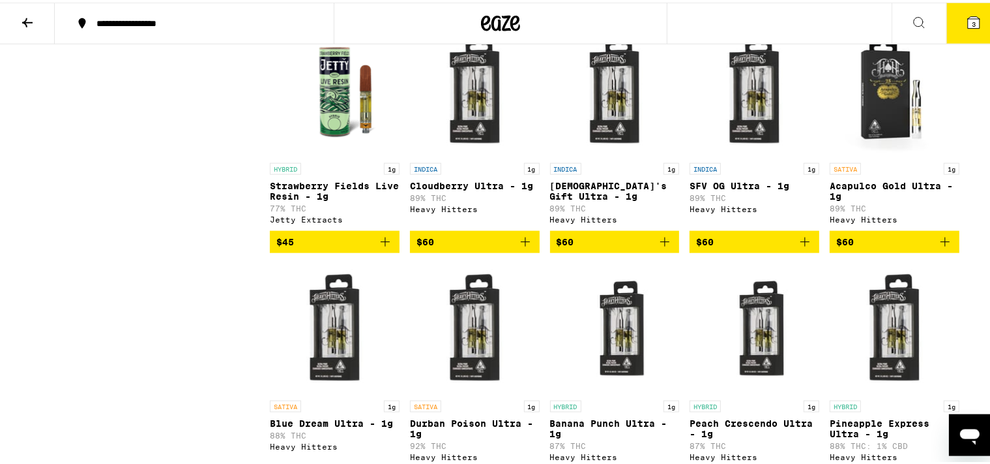
scroll to position [2701, 0]
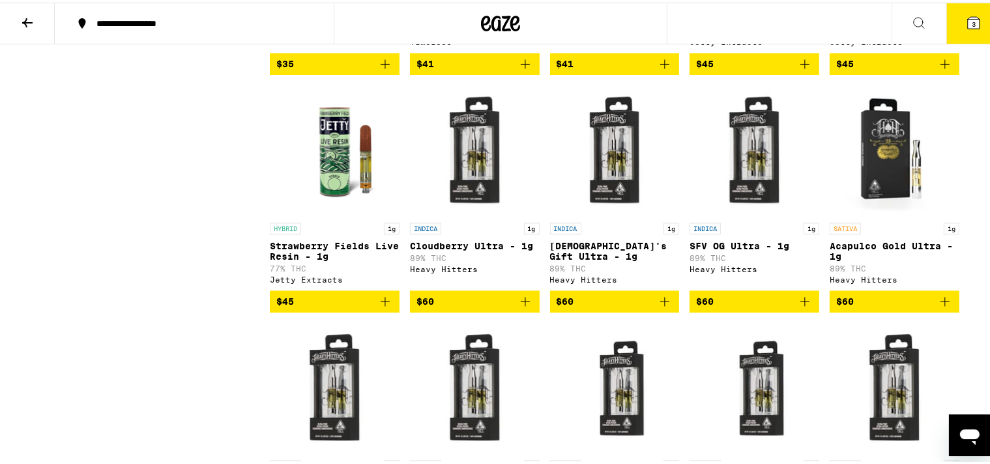
click at [35, 33] on button at bounding box center [27, 21] width 55 height 41
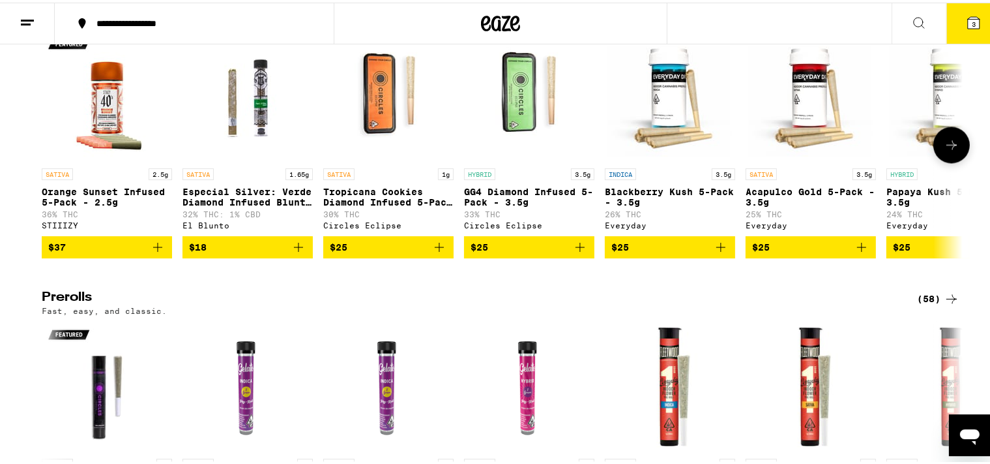
scroll to position [2845, 0]
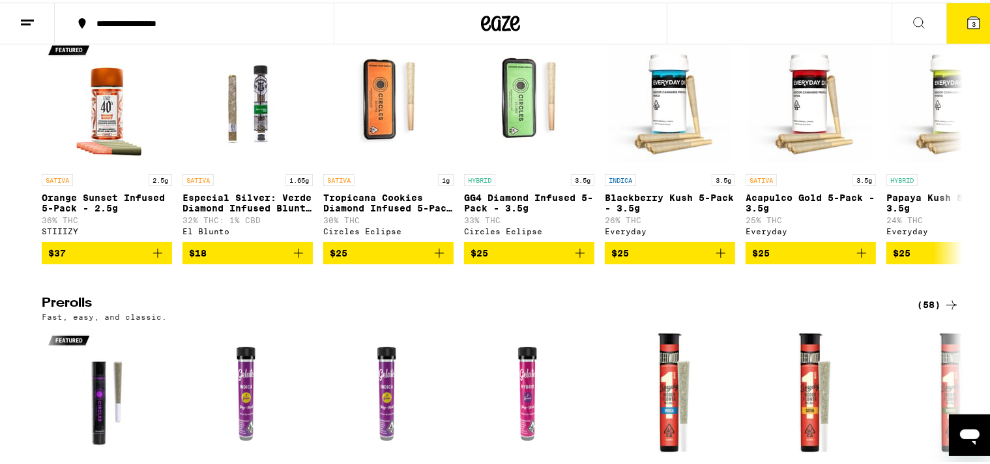
click at [922, 20] on div "(74)" at bounding box center [938, 12] width 42 height 16
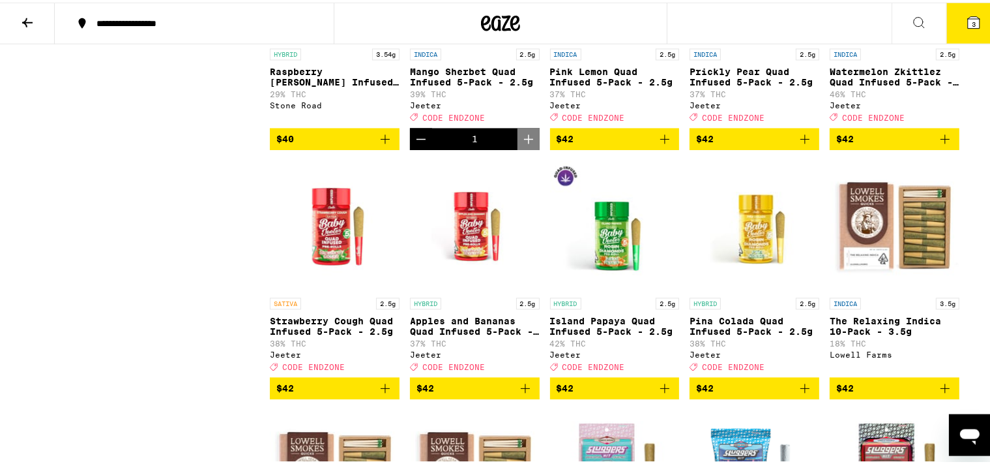
scroll to position [2667, 0]
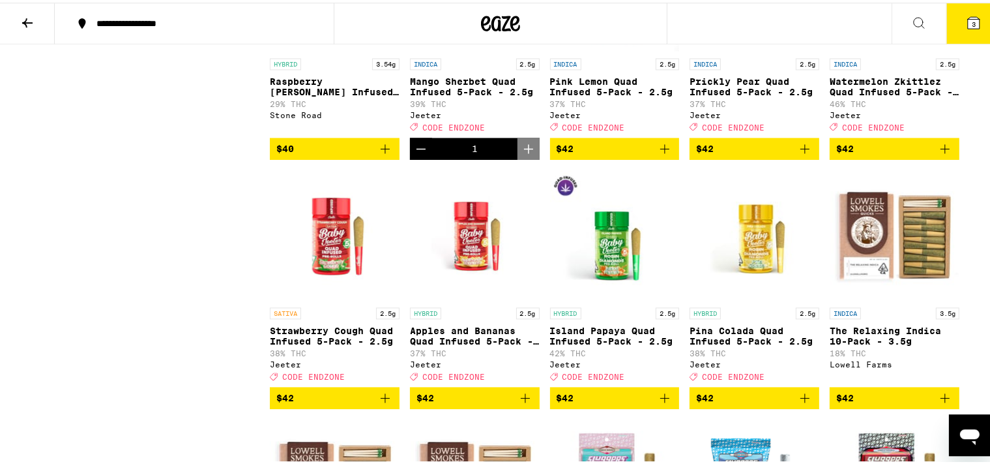
click at [940, 154] on icon "Add to bag" at bounding box center [946, 146] width 16 height 16
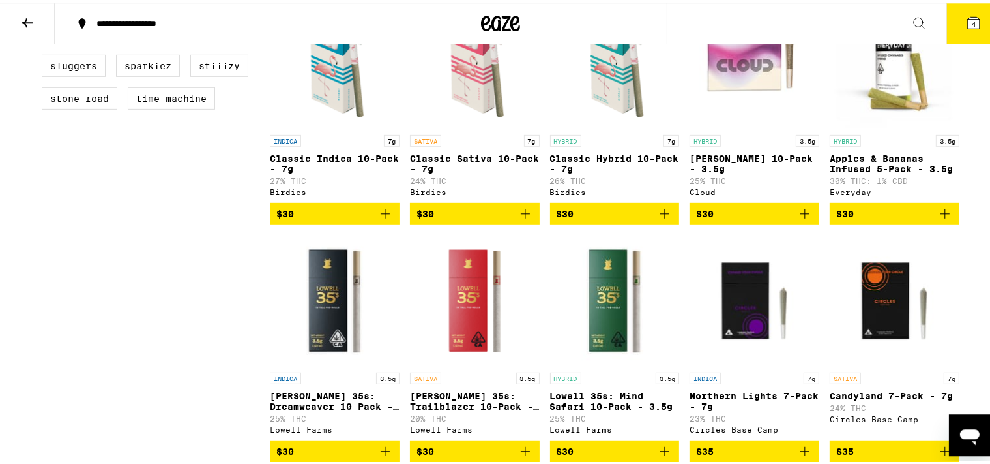
scroll to position [655, 0]
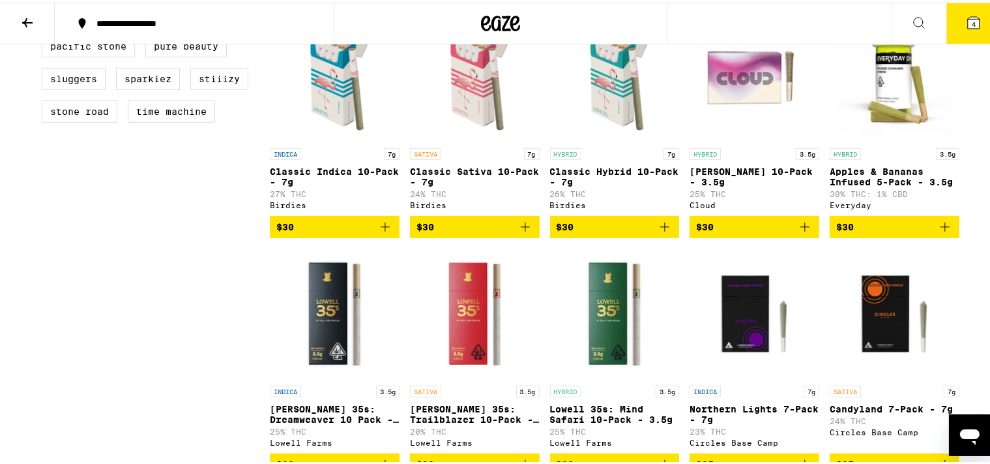
click at [23, 21] on icon at bounding box center [28, 20] width 16 height 16
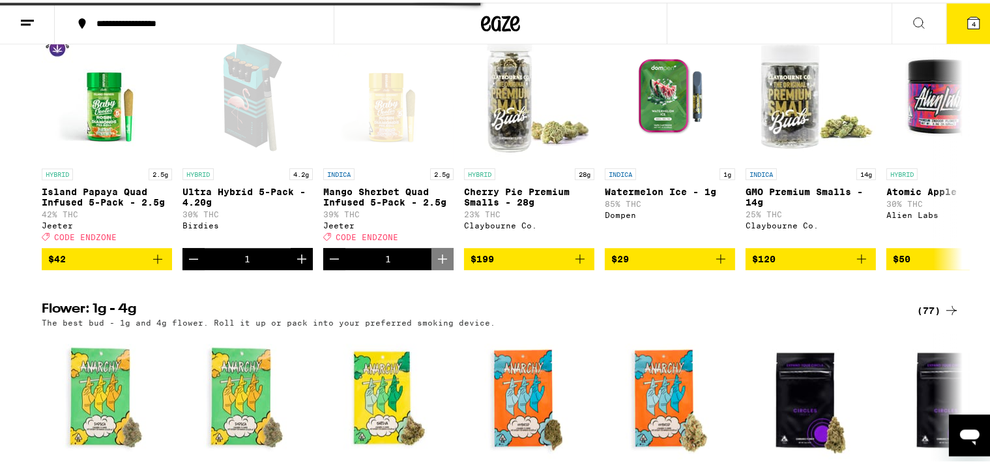
scroll to position [925, 0]
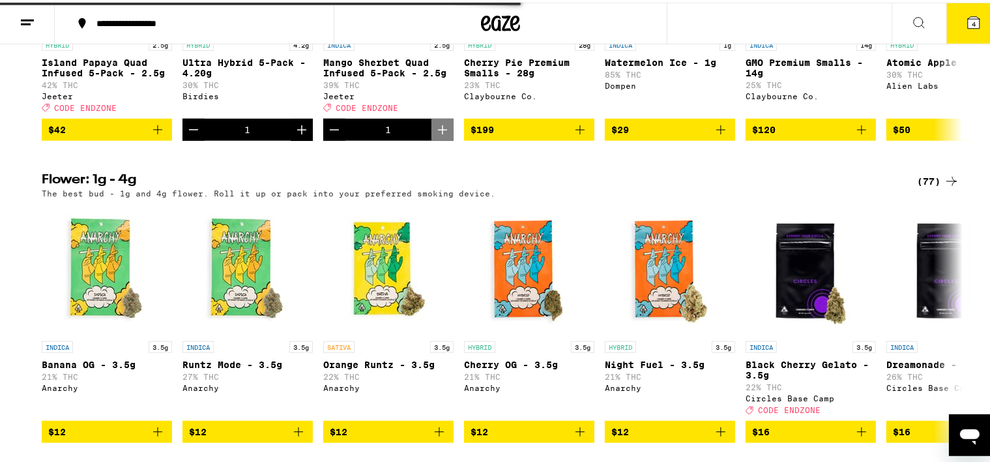
click at [938, 186] on div "(77)" at bounding box center [938, 179] width 42 height 16
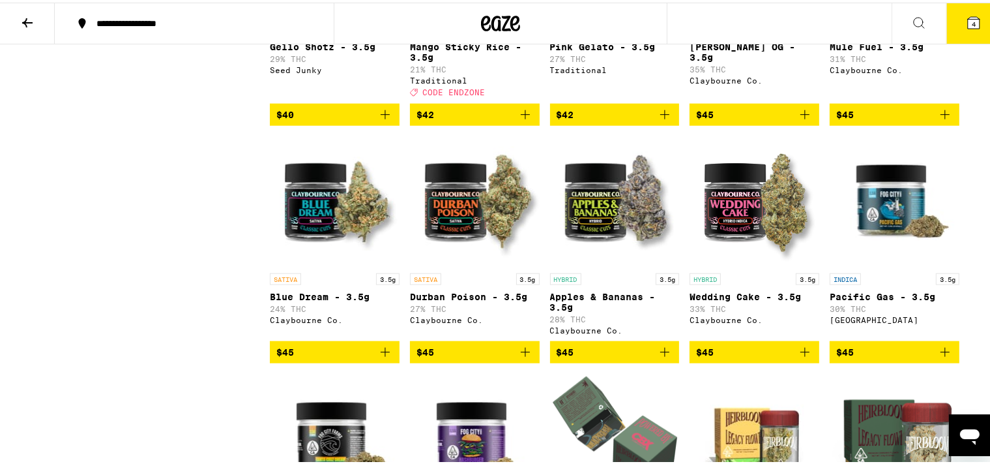
scroll to position [1720, 0]
click at [801, 357] on icon "Add to bag" at bounding box center [805, 349] width 16 height 16
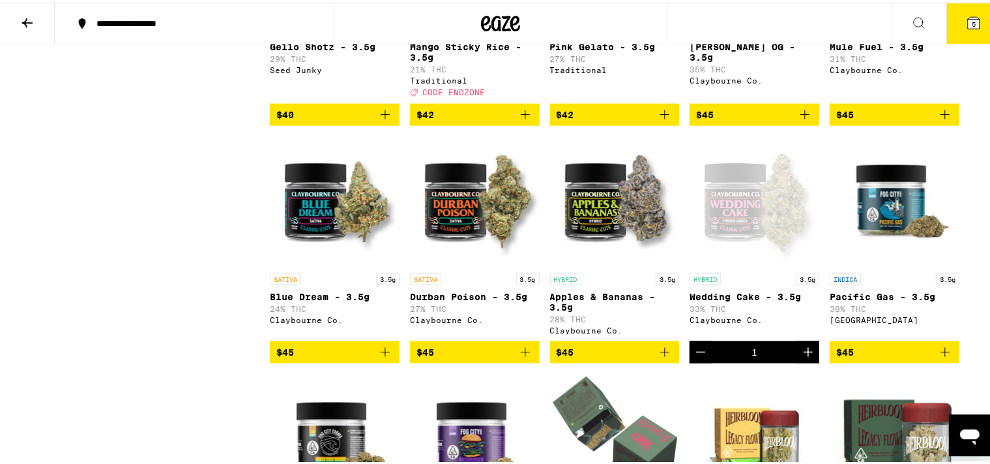
click at [966, 27] on icon at bounding box center [974, 20] width 16 height 16
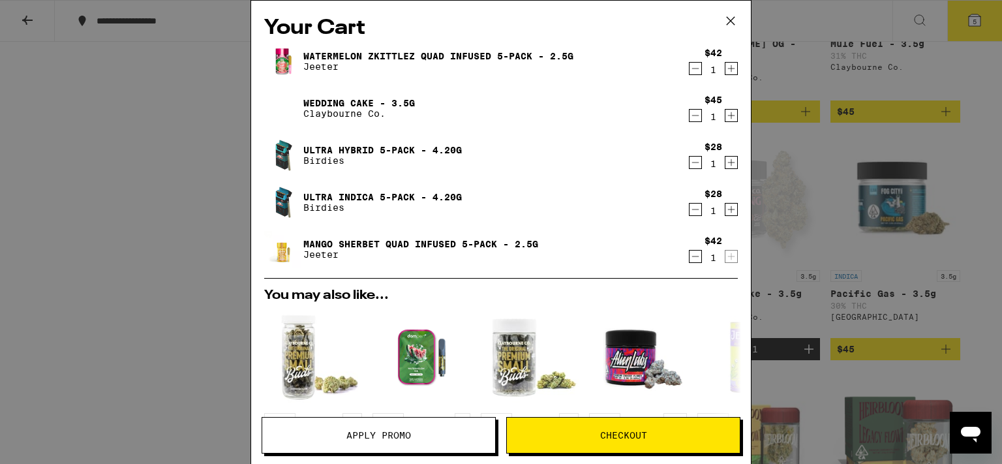
click at [445, 442] on button "Apply Promo" at bounding box center [378, 435] width 234 height 37
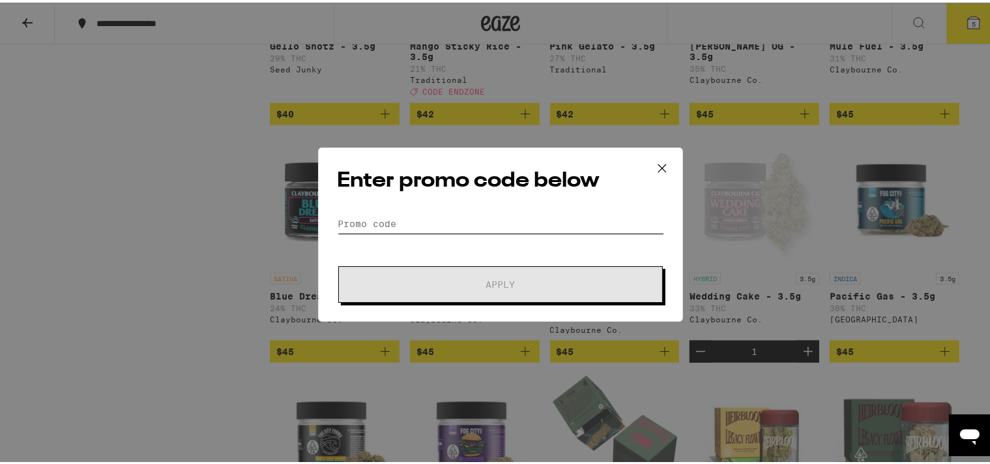
click at [406, 224] on input "Promo Code" at bounding box center [500, 221] width 327 height 20
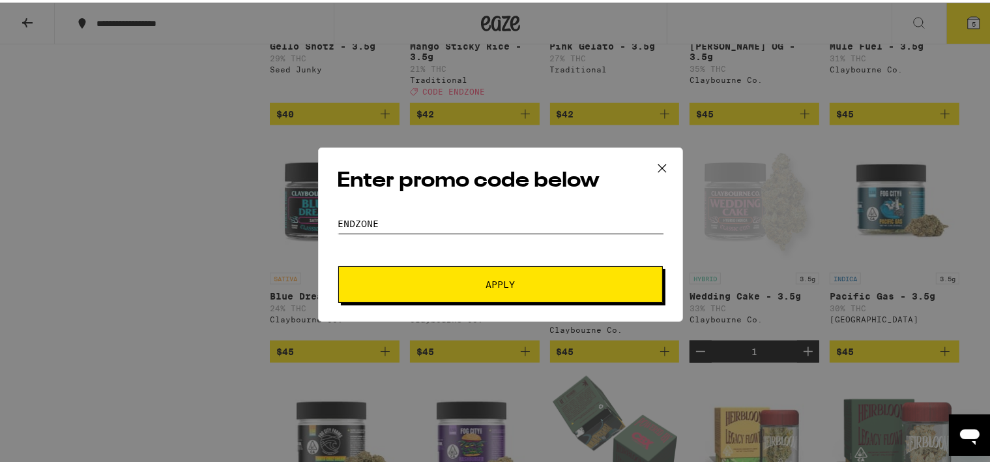
type input "endzone"
click at [434, 278] on span "Apply" at bounding box center [500, 281] width 235 height 9
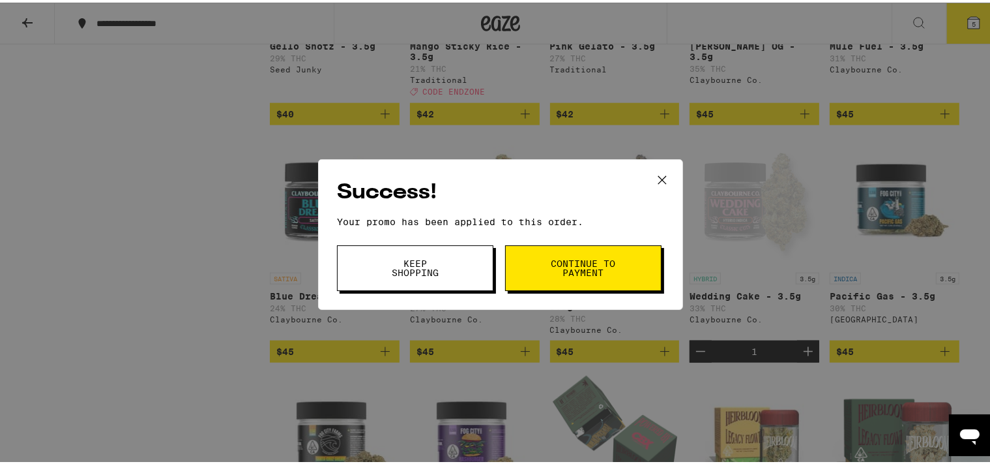
click at [434, 278] on button "Keep Shopping" at bounding box center [415, 266] width 156 height 46
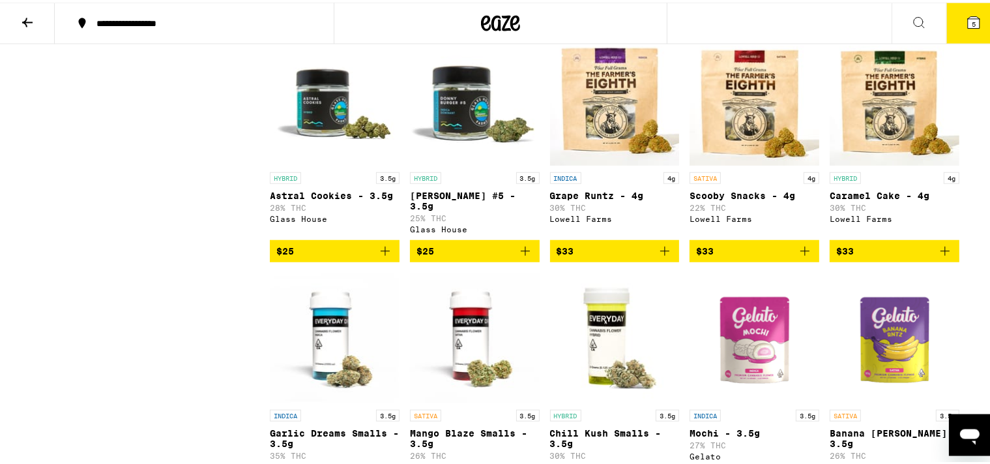
scroll to position [1071, 0]
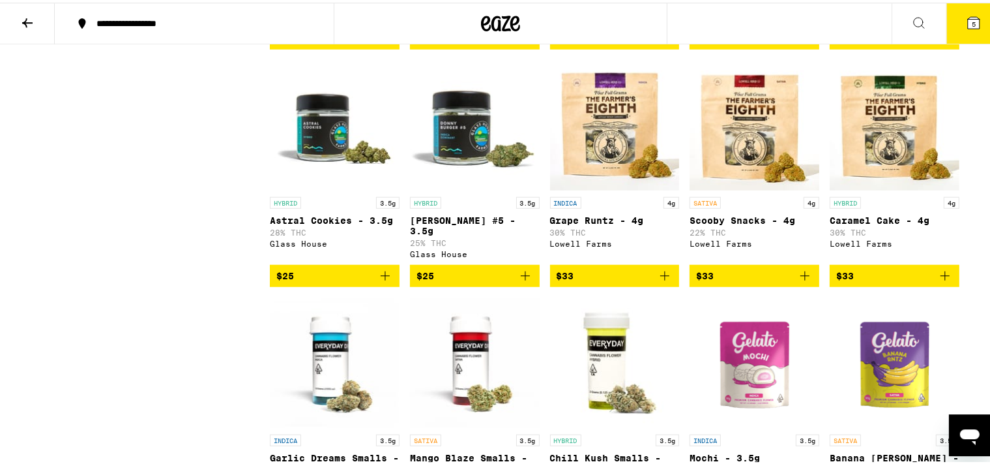
click at [23, 27] on icon at bounding box center [28, 20] width 16 height 16
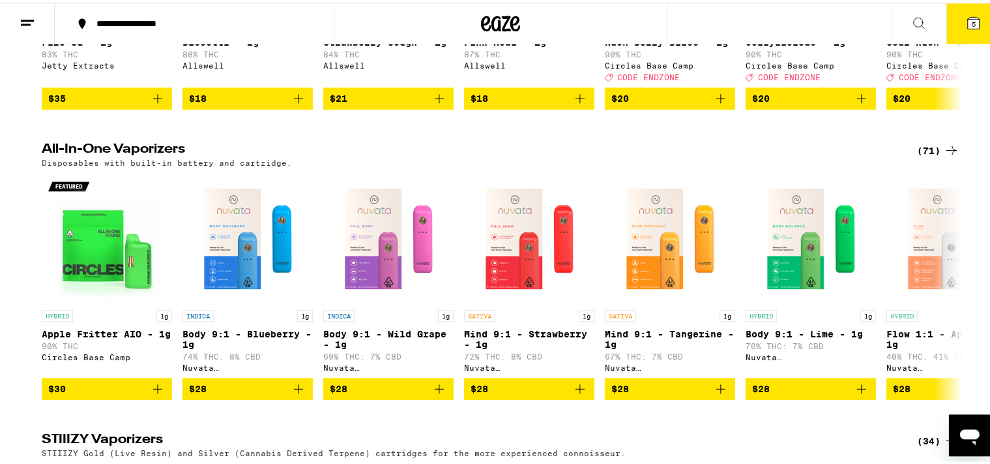
scroll to position [1648, 0]
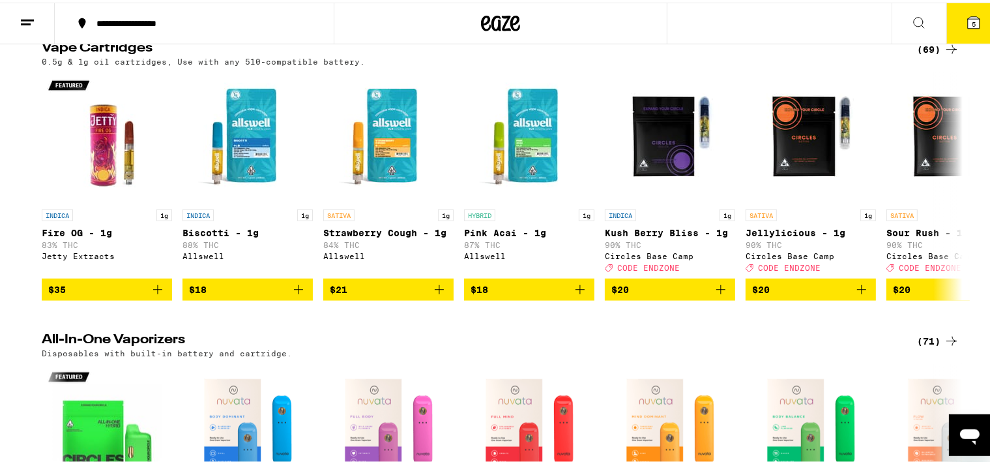
click at [932, 55] on div "(69)" at bounding box center [938, 47] width 42 height 16
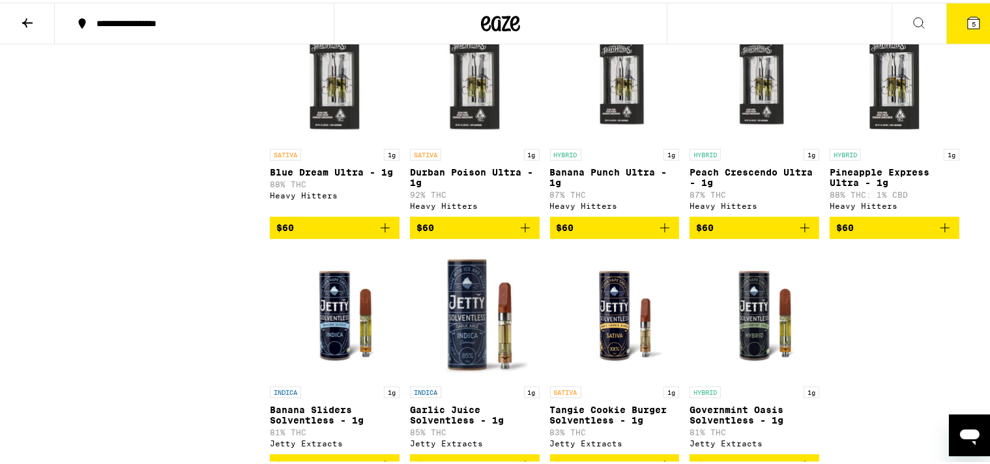
scroll to position [3005, 0]
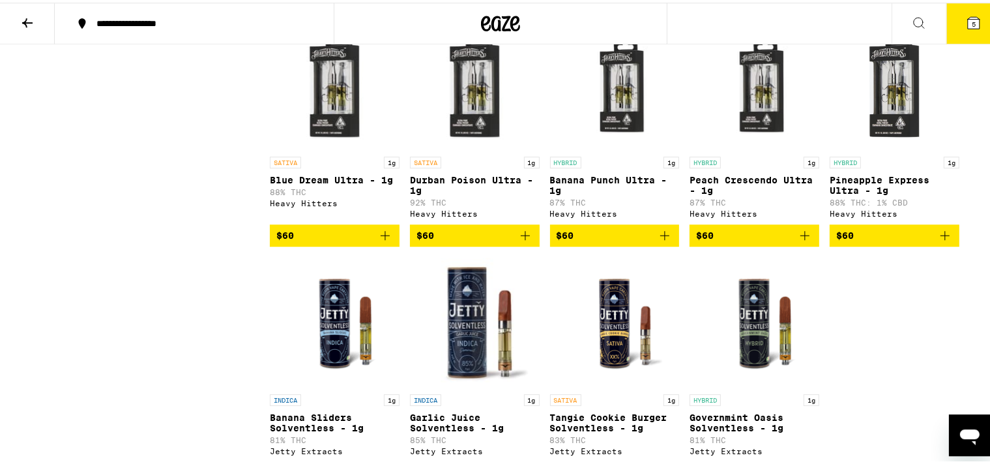
click at [899, 147] on img "Open page for Pineapple Express Ultra - 1g from Heavy Hitters" at bounding box center [895, 82] width 130 height 130
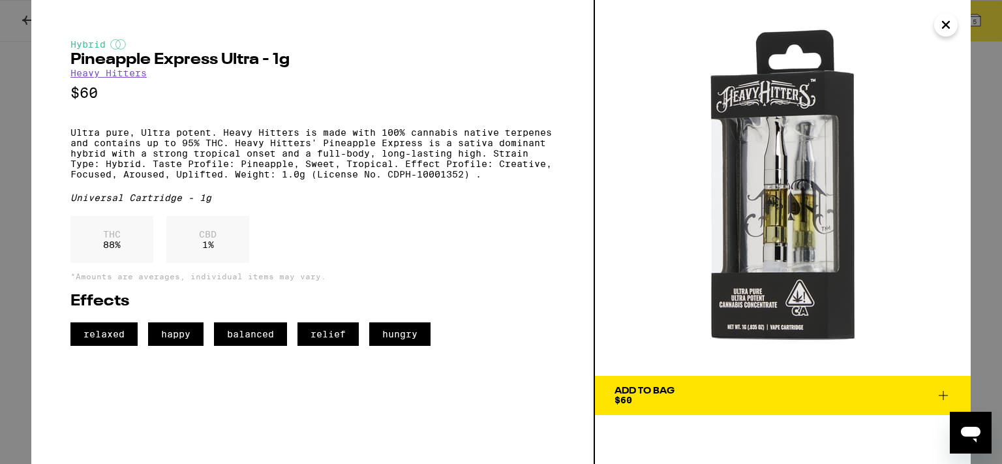
click at [942, 28] on icon "Close" at bounding box center [945, 25] width 7 height 7
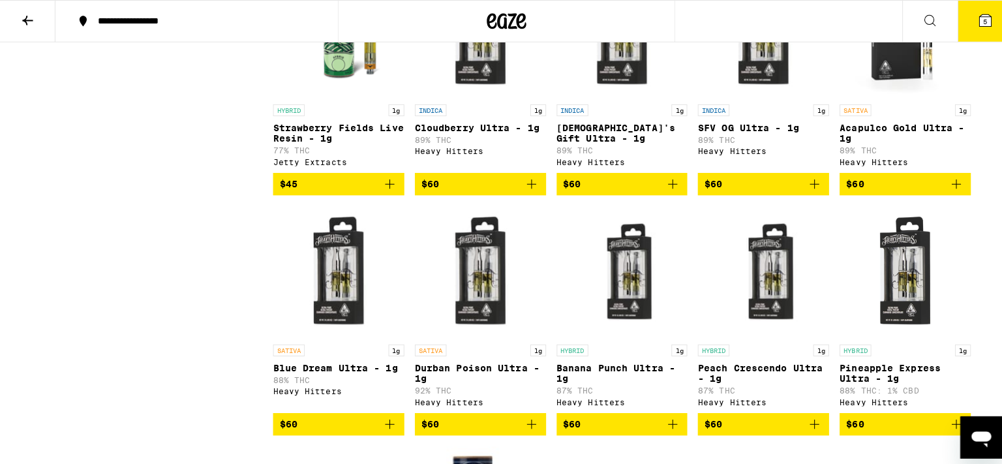
scroll to position [2784, 0]
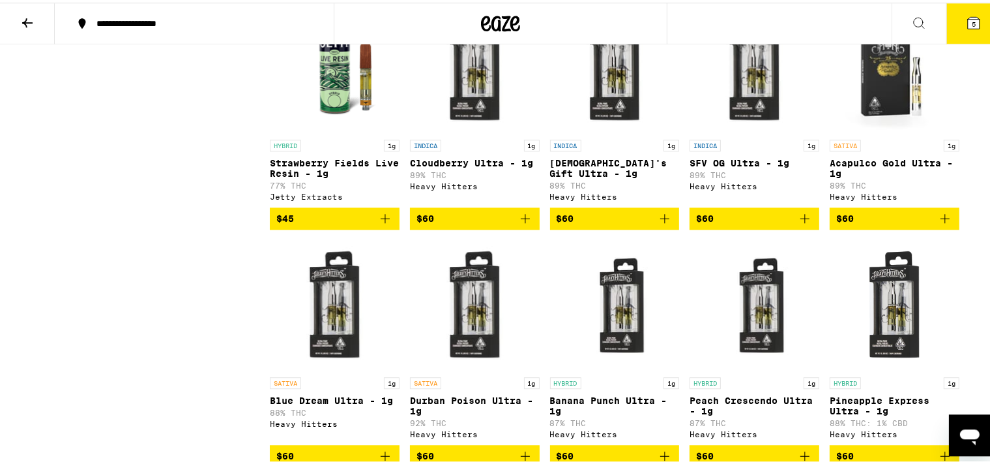
click at [745, 130] on img "Open page for SFV OG Ultra - 1g from Heavy Hitters" at bounding box center [755, 65] width 130 height 130
click at [477, 130] on img "Open page for Cloudberry Ultra - 1g from Heavy Hitters" at bounding box center [475, 65] width 130 height 130
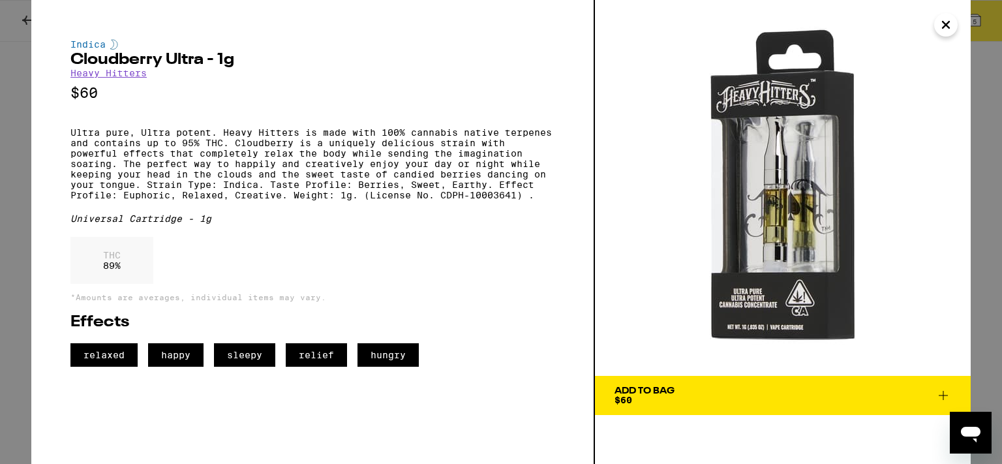
click at [941, 394] on icon at bounding box center [943, 395] width 16 height 16
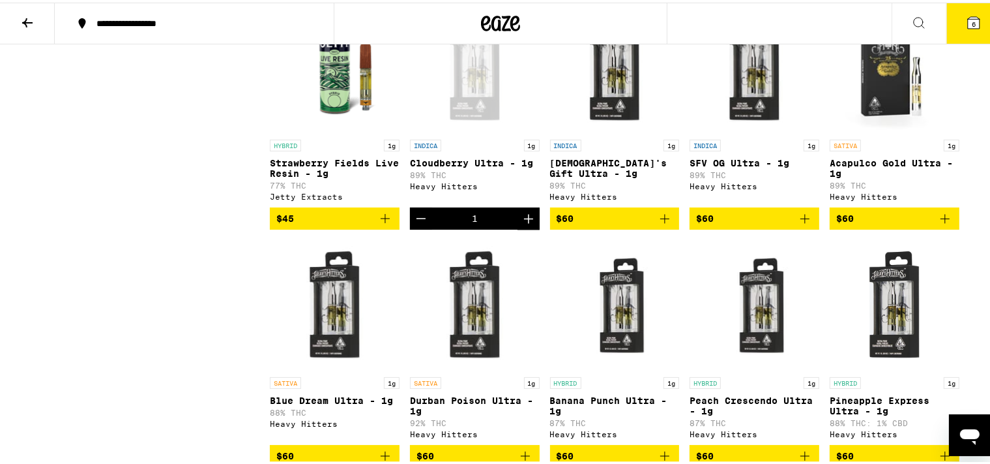
click at [966, 14] on icon at bounding box center [974, 20] width 16 height 16
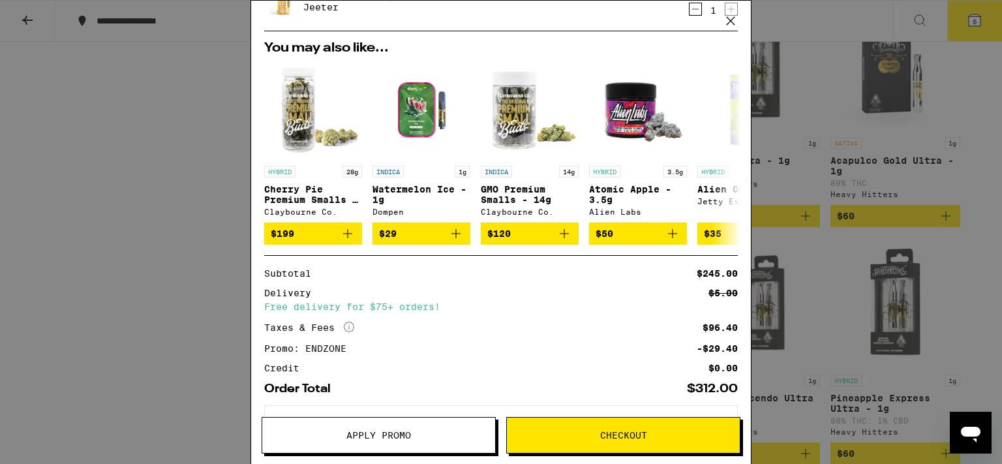
scroll to position [361, 0]
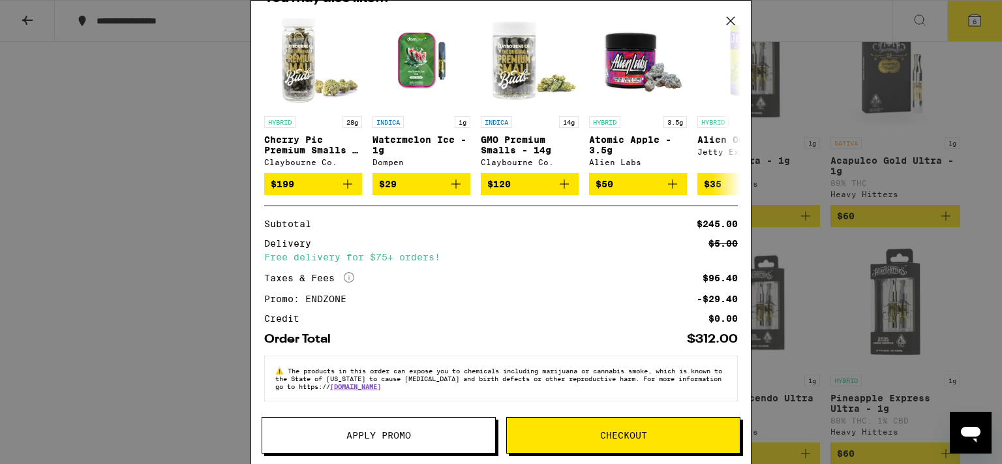
click at [617, 447] on button "Checkout" at bounding box center [623, 435] width 234 height 37
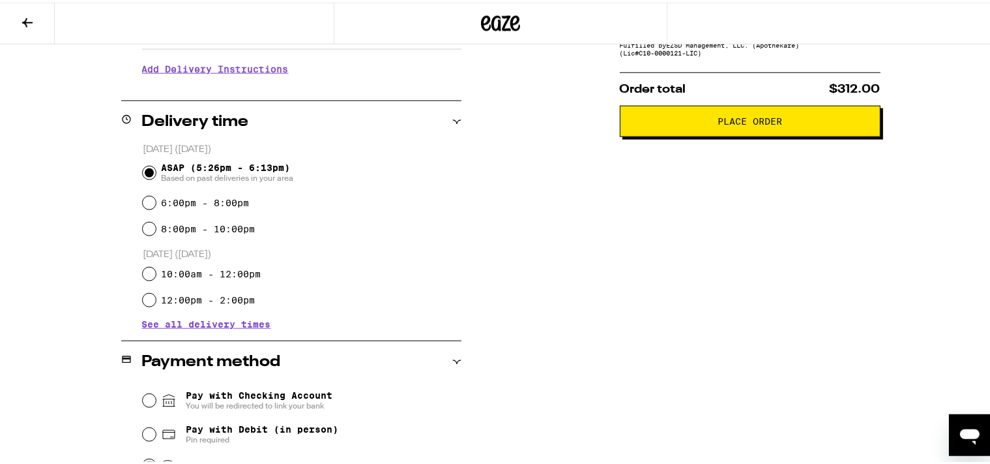
scroll to position [310, 0]
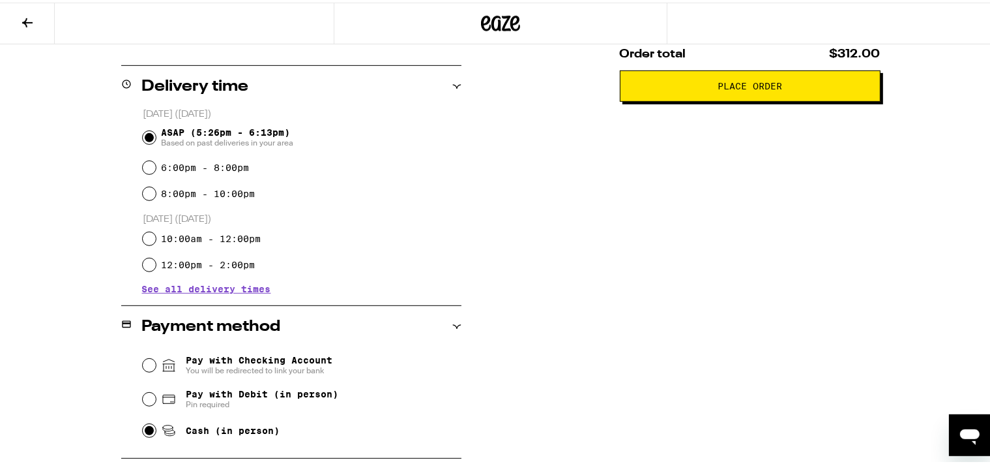
click at [683, 93] on button "Place Order" at bounding box center [750, 83] width 261 height 31
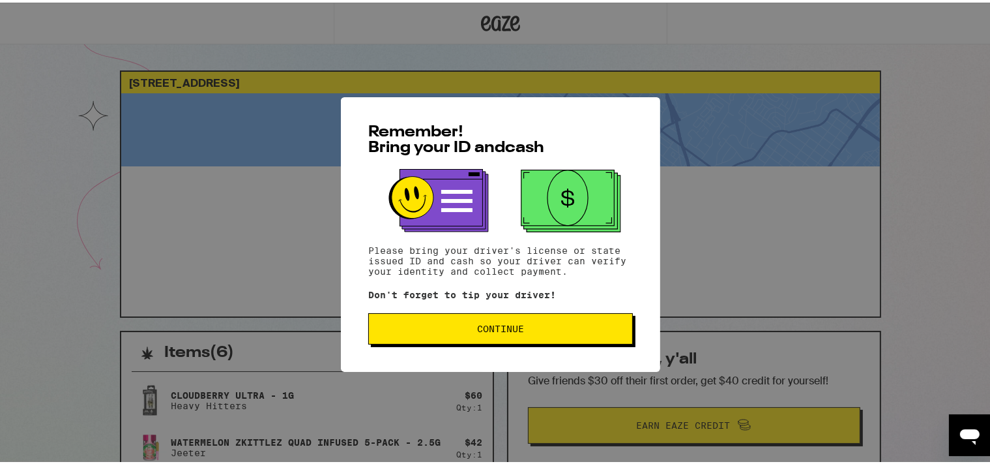
click at [481, 327] on span "Continue" at bounding box center [500, 325] width 47 height 9
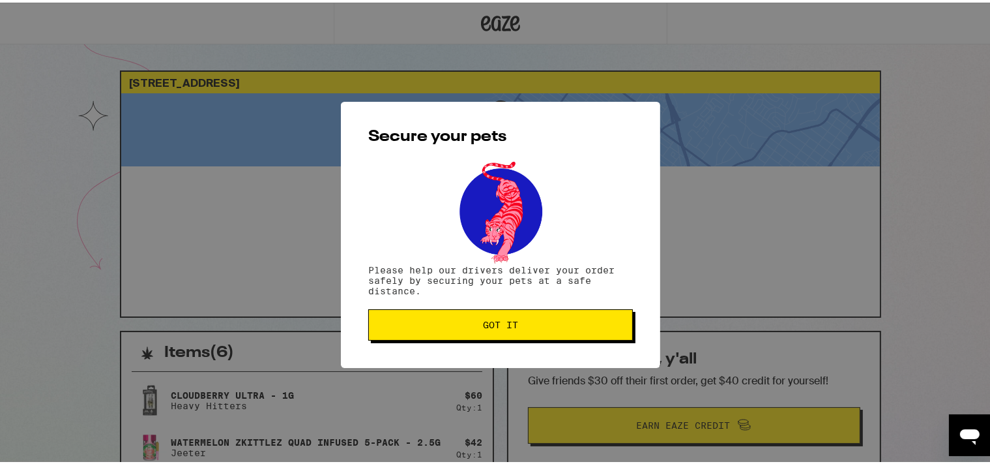
click at [483, 327] on span "Got it" at bounding box center [500, 322] width 35 height 9
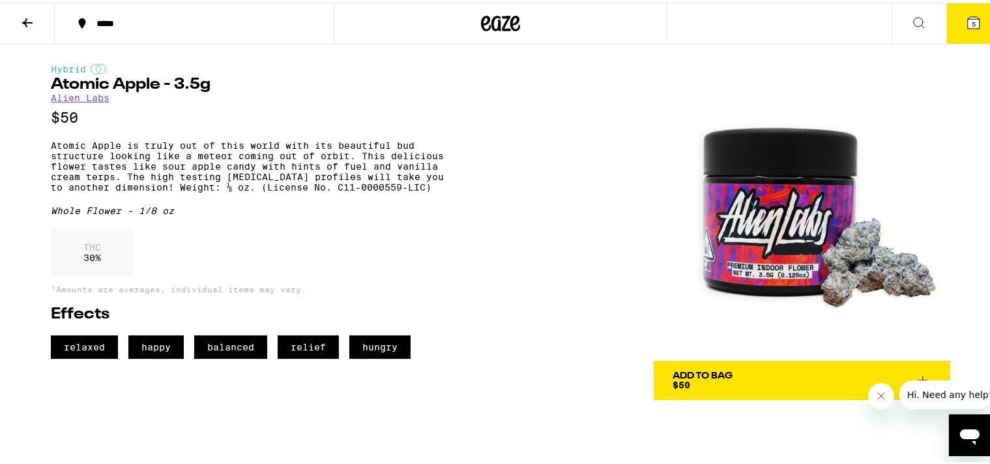
click at [26, 22] on icon at bounding box center [27, 20] width 10 height 9
